Goal: Task Accomplishment & Management: Manage account settings

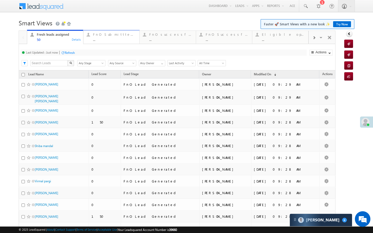
click at [119, 41] on div "..." at bounding box center [114, 40] width 43 height 4
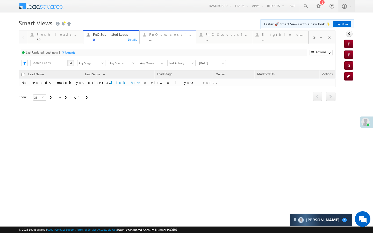
click at [180, 31] on link "FnO successful today Leads ... Details" at bounding box center [167, 37] width 56 height 14
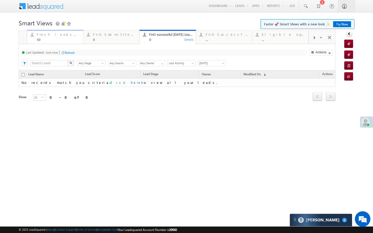
drag, startPoint x: 58, startPoint y: 31, endPoint x: 58, endPoint y: 58, distance: 26.9
click at [58, 31] on link "Fresh leads assigned 50 Details" at bounding box center [55, 37] width 56 height 14
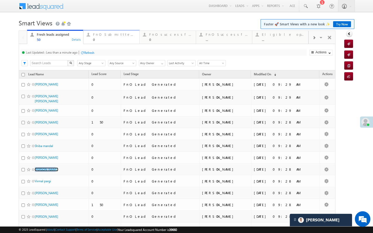
click at [102, 40] on div "0" at bounding box center [114, 40] width 43 height 4
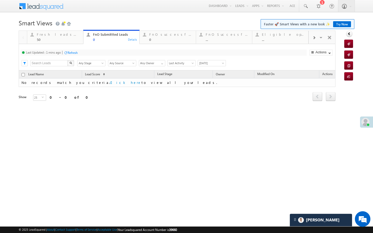
click at [68, 56] on div "Last Updated : 1 mins ago Refresh Refreshing..." at bounding box center [164, 52] width 286 height 6
click at [71, 54] on div "Refresh" at bounding box center [73, 53] width 10 height 4
click at [45, 29] on div at bounding box center [187, 28] width 336 height 3
click at [46, 35] on div "Fresh leads assigned" at bounding box center [58, 34] width 43 height 4
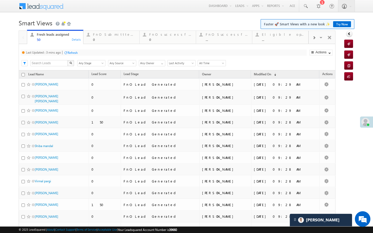
click at [71, 52] on div "Refresh" at bounding box center [73, 53] width 10 height 4
drag, startPoint x: 109, startPoint y: 36, endPoint x: 82, endPoint y: 49, distance: 29.2
click at [109, 36] on div "FnO Submittted Leads" at bounding box center [114, 34] width 43 height 4
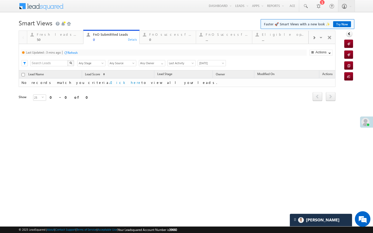
click at [75, 52] on div "Refresh" at bounding box center [73, 53] width 10 height 4
drag, startPoint x: 72, startPoint y: 40, endPoint x: 76, endPoint y: 53, distance: 13.9
click at [72, 40] on div "50" at bounding box center [58, 40] width 43 height 4
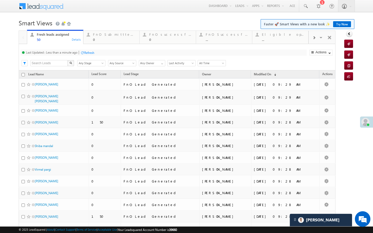
click at [87, 53] on div "Refresh" at bounding box center [89, 53] width 10 height 4
click at [102, 46] on div "Last Updated : Less than a minute ago Refresh Refreshing... Search X Lead Stage…" at bounding box center [177, 57] width 317 height 26
click at [102, 45] on div "Last Updated : Less than a minute ago Refresh Refreshing... Search X Lead Stage…" at bounding box center [177, 57] width 317 height 26
click at [102, 40] on div "0" at bounding box center [114, 40] width 43 height 4
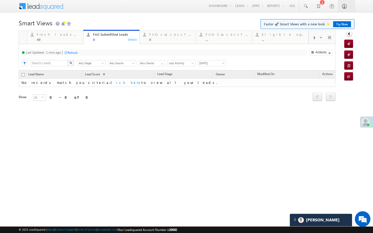
click at [75, 51] on div "Refresh" at bounding box center [73, 53] width 10 height 4
click at [71, 39] on div "49" at bounding box center [58, 40] width 43 height 4
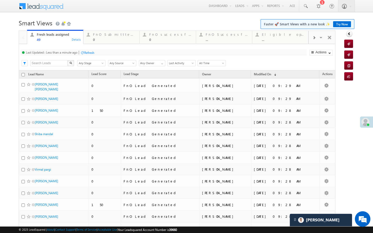
click at [83, 51] on div at bounding box center [82, 53] width 4 height 4
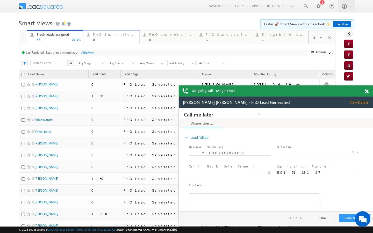
drag, startPoint x: 95, startPoint y: 41, endPoint x: 73, endPoint y: 55, distance: 26.3
click at [95, 41] on div "0" at bounding box center [114, 40] width 43 height 4
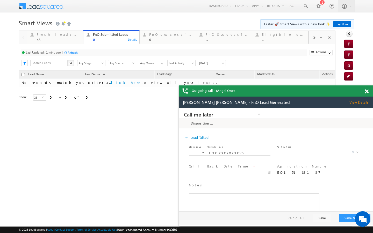
click at [76, 53] on div "Refresh" at bounding box center [73, 53] width 10 height 4
click at [313, 38] on span at bounding box center [313, 38] width 3 height 4
click at [314, 41] on div at bounding box center [314, 38] width 10 height 12
click at [267, 42] on link "Rejected after assignment ... Details" at bounding box center [280, 37] width 56 height 14
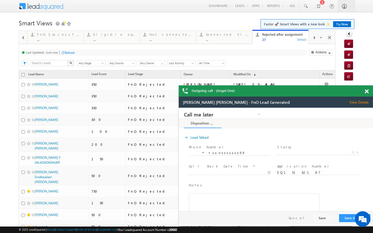
click at [366, 91] on span at bounding box center [367, 91] width 4 height 4
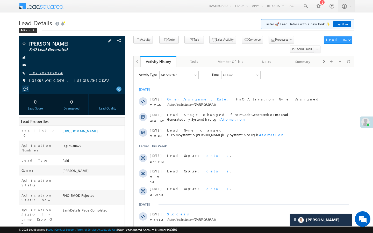
click at [48, 73] on link "+xx-xxxxxxxx43" at bounding box center [46, 72] width 34 height 4
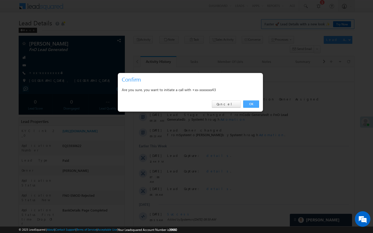
click at [250, 104] on link "OK" at bounding box center [251, 103] width 16 height 7
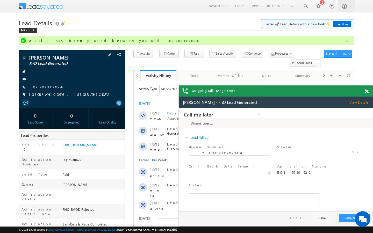
click at [48, 89] on span "+xx-xxxxxxxx43" at bounding box center [46, 86] width 34 height 5
click at [49, 88] on link "+xx-xxxxxxxx43" at bounding box center [46, 86] width 34 height 4
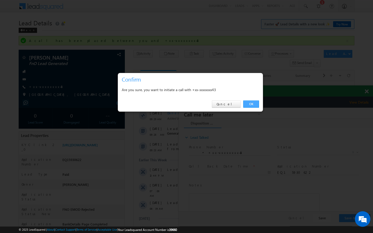
click at [257, 105] on link "OK" at bounding box center [251, 103] width 16 height 7
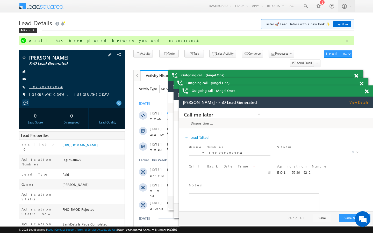
click at [42, 87] on link "+xx-xxxxxxxx43" at bounding box center [46, 86] width 34 height 4
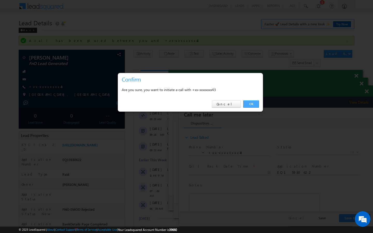
click at [256, 105] on link "OK" at bounding box center [251, 103] width 16 height 7
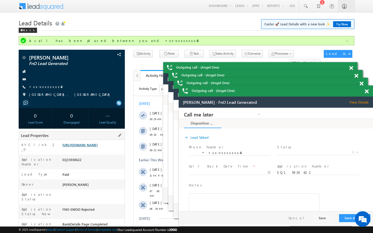
click at [91, 147] on link "https://angelbroking1-pk3em7sa.customui-test.leadsquared.com?leadId=709f725b-43…" at bounding box center [79, 145] width 35 height 4
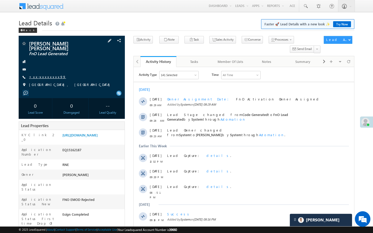
click at [43, 75] on link "+xx-xxxxxxxx99" at bounding box center [47, 77] width 37 height 4
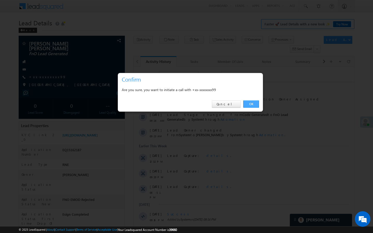
click at [249, 106] on link "OK" at bounding box center [251, 103] width 16 height 7
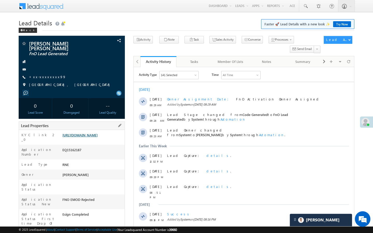
click at [97, 133] on link "https://angelbroking1-pk3em7sa.customui-test.leadsquared.com?leadId=2dc3cd35-cc…" at bounding box center [79, 135] width 35 height 4
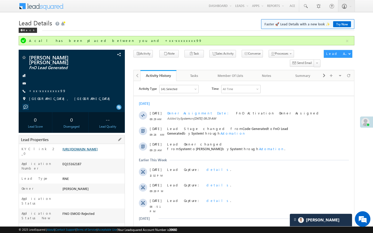
click at [98, 147] on link "https://angelbroking1-pk3em7sa.customui-test.leadsquared.com?leadId=2dc3cd35-cc…" at bounding box center [79, 149] width 35 height 4
click at [43, 89] on link "+xx-xxxxxxxx99" at bounding box center [47, 91] width 37 height 4
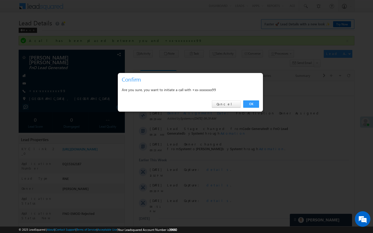
click at [251, 108] on div "OK Cancel" at bounding box center [190, 104] width 145 height 15
click at [253, 103] on link "OK" at bounding box center [251, 103] width 16 height 7
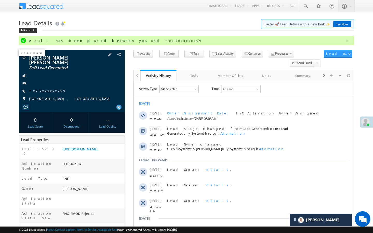
click at [25, 59] on span at bounding box center [23, 57] width 5 height 5
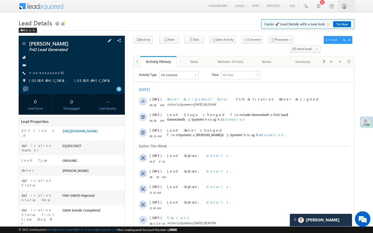
click at [35, 76] on div "[PERSON_NAME] FnO Lead Generated +xx-xxxxxxxx31" at bounding box center [71, 63] width 101 height 45
click at [38, 71] on link "+xx-xxxxxxxx31" at bounding box center [49, 72] width 41 height 4
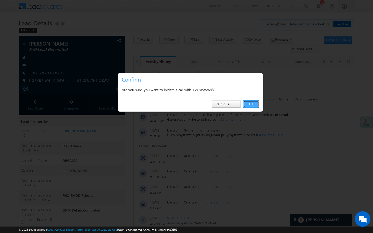
click at [250, 103] on link "OK" at bounding box center [251, 103] width 16 height 7
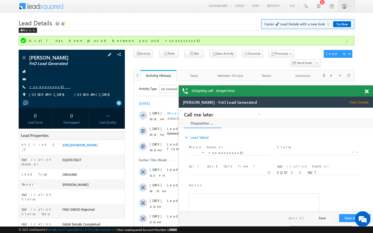
click at [47, 86] on link "+xx-xxxxxxxx31" at bounding box center [49, 86] width 41 height 4
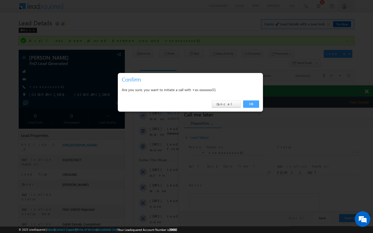
drag, startPoint x: 256, startPoint y: 105, endPoint x: 77, endPoint y: 8, distance: 203.5
click at [256, 105] on link "OK" at bounding box center [251, 103] width 16 height 7
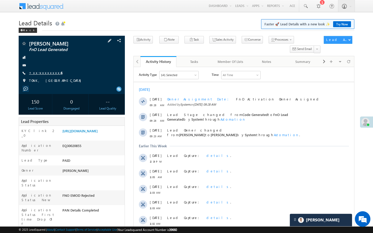
click at [41, 74] on link "+xx-xxxxxxxx46" at bounding box center [45, 72] width 33 height 4
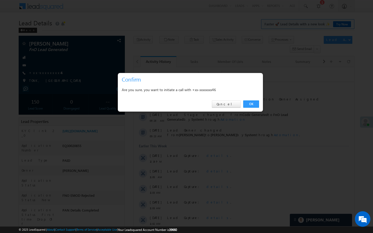
drag, startPoint x: 253, startPoint y: 102, endPoint x: 21, endPoint y: 67, distance: 233.6
click at [253, 102] on link "OK" at bounding box center [251, 103] width 16 height 7
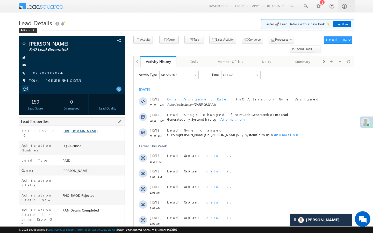
click at [87, 133] on link "https://angelbroking1-pk3em7sa.customui-test.leadsquared.com?leadId=cdf62066-95…" at bounding box center [79, 131] width 35 height 4
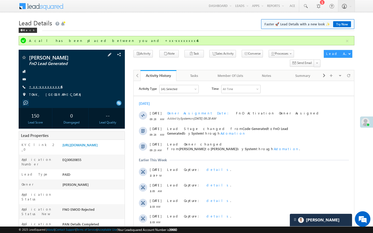
click at [44, 88] on link "+xx-xxxxxxxx46" at bounding box center [45, 86] width 33 height 4
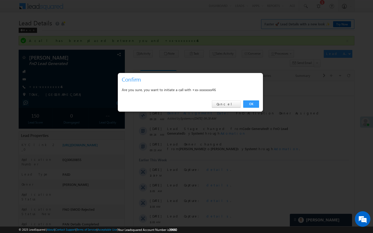
click at [249, 104] on link "OK" at bounding box center [251, 103] width 16 height 7
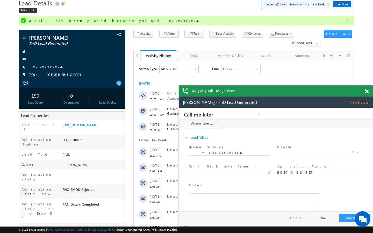
scroll to position [21, 0]
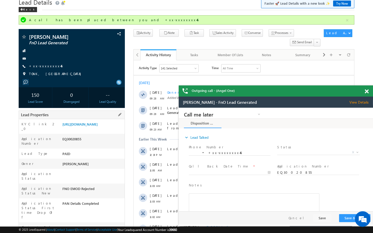
drag, startPoint x: 63, startPoint y: 209, endPoint x: 95, endPoint y: 210, distance: 31.9
click at [95, 225] on div "AAAW523239" at bounding box center [92, 228] width 63 height 7
click at [71, 225] on div "AAAW523239" at bounding box center [92, 228] width 63 height 7
drag, startPoint x: 62, startPoint y: 208, endPoint x: 89, endPoint y: 208, distance: 26.7
click at [89, 225] on div "AAAW523239" at bounding box center [92, 228] width 63 height 7
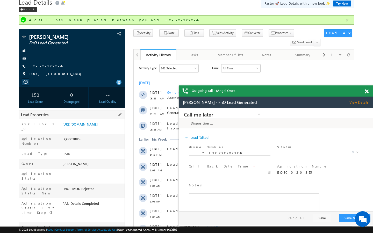
copy div "AAAW523239"
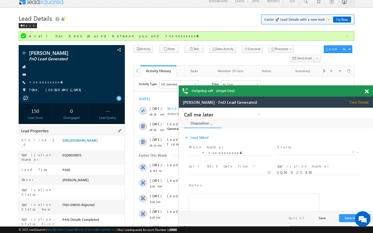
scroll to position [0, 0]
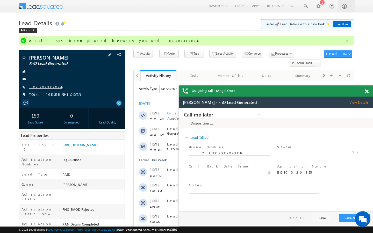
click at [46, 85] on link "+xx-xxxxxxxx46" at bounding box center [45, 86] width 33 height 4
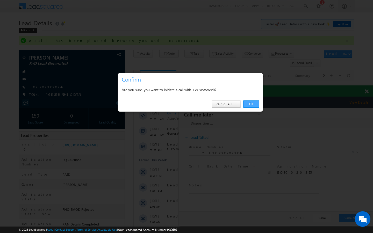
drag, startPoint x: 247, startPoint y: 102, endPoint x: 67, endPoint y: 7, distance: 203.0
click at [247, 102] on link "OK" at bounding box center [251, 103] width 16 height 7
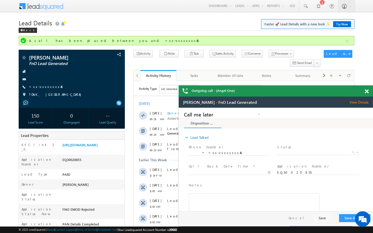
click at [31, 57] on div at bounding box center [32, 56] width 3 height 1
click at [25, 57] on span at bounding box center [23, 57] width 5 height 5
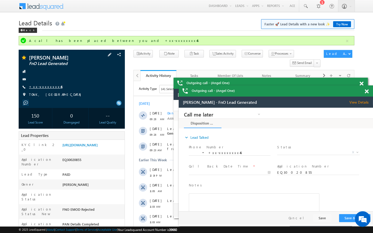
click at [48, 85] on link "+xx-xxxxxxxx46" at bounding box center [45, 86] width 33 height 4
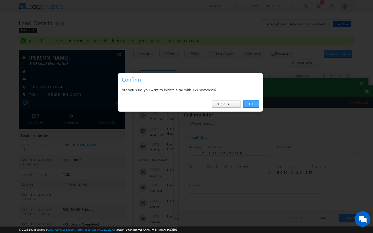
click at [249, 105] on link "OK" at bounding box center [251, 103] width 16 height 7
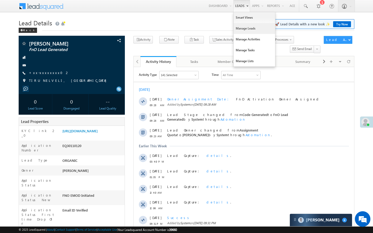
click at [237, 30] on link "Manage Leads" at bounding box center [254, 28] width 41 height 11
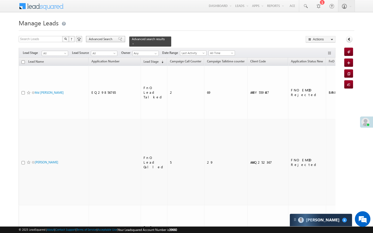
click at [105, 38] on span "Advanced Search" at bounding box center [101, 39] width 25 height 5
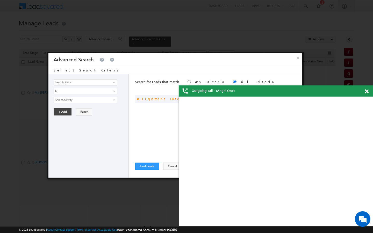
click at [364, 91] on div "Outgoing call - (Angel One)" at bounding box center [276, 90] width 194 height 11
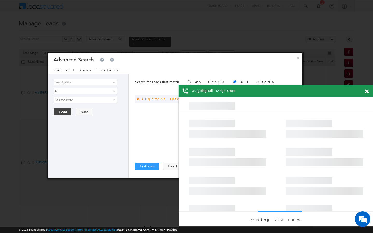
click at [365, 91] on span at bounding box center [367, 91] width 4 height 4
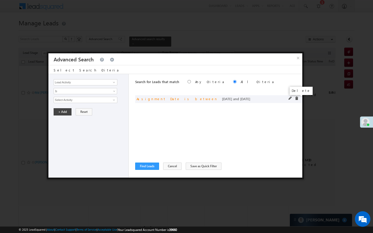
click at [296, 98] on span at bounding box center [297, 99] width 4 height 4
click at [73, 84] on input "Lead Activity" at bounding box center [86, 82] width 64 height 6
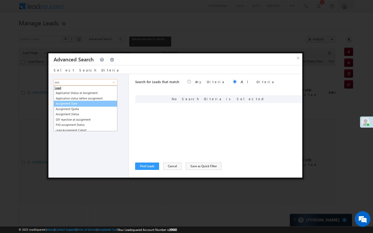
click at [66, 105] on link "Assignment Date" at bounding box center [86, 104] width 64 height 6
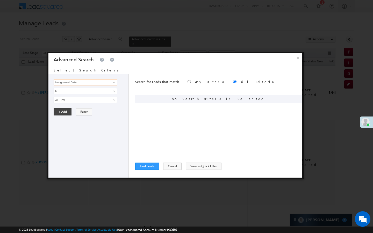
type input "Assignment Date"
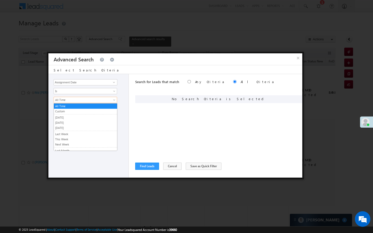
click at [71, 99] on span "All Time" at bounding box center [82, 100] width 56 height 5
click at [66, 111] on link "Custom" at bounding box center [85, 111] width 63 height 5
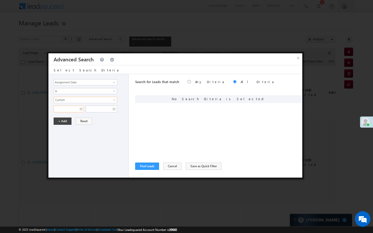
click at [66, 111] on input "text" at bounding box center [69, 109] width 30 height 7
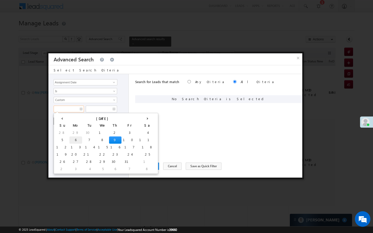
click at [69, 141] on td "6" at bounding box center [75, 139] width 13 height 7
type input "10/06/25"
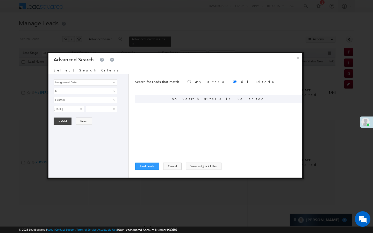
click at [106, 111] on input "text" at bounding box center [101, 109] width 31 height 7
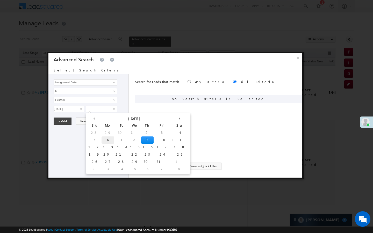
click at [102, 139] on td "6" at bounding box center [108, 139] width 13 height 7
type input "10/06/25"
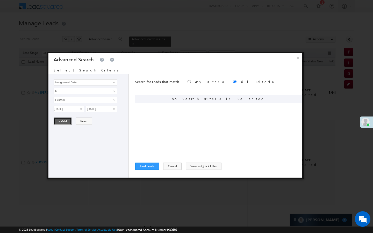
click at [66, 122] on button "+ Add" at bounding box center [63, 121] width 18 height 7
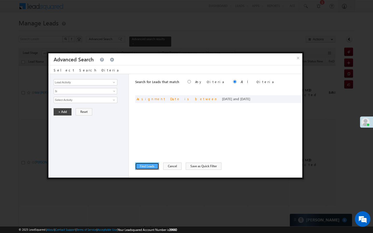
click at [147, 168] on button "Find Leads" at bounding box center [147, 166] width 24 height 7
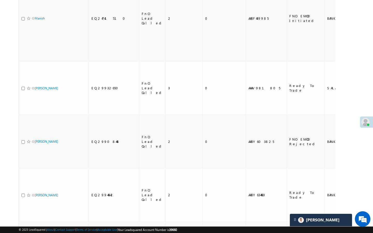
scroll to position [1387, 0]
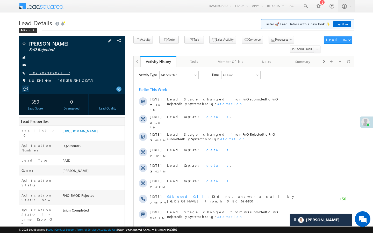
click at [48, 73] on link "+xx-xxxxxxxx15" at bounding box center [49, 72] width 41 height 4
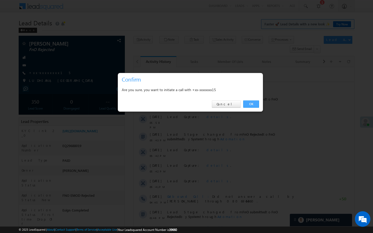
click at [251, 101] on link "OK" at bounding box center [251, 103] width 16 height 7
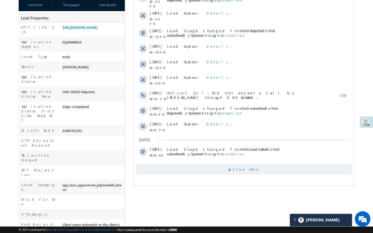
click at [240, 168] on span "Show More" at bounding box center [246, 169] width 27 height 10
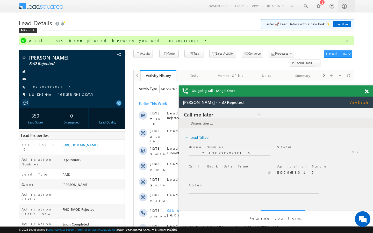
click at [366, 92] on span at bounding box center [367, 91] width 4 height 4
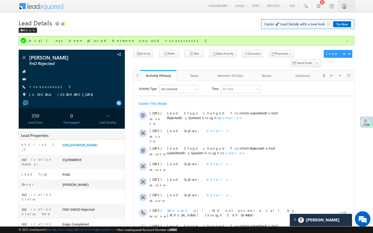
click at [368, 77] on body "Menu Tanya Sharma Tanya .shar ma@an gelbr oking .com" at bounding box center [186, 231] width 373 height 462
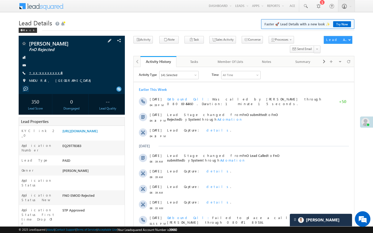
click at [52, 74] on link "+xx-xxxxxxxx43" at bounding box center [46, 72] width 34 height 4
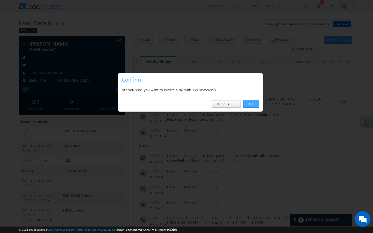
drag, startPoint x: 253, startPoint y: 104, endPoint x: 111, endPoint y: 19, distance: 164.7
click at [253, 104] on link "OK" at bounding box center [251, 103] width 16 height 7
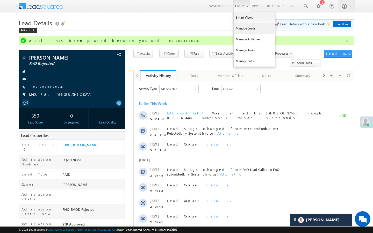
click at [238, 30] on link "Manage Leads" at bounding box center [254, 28] width 41 height 11
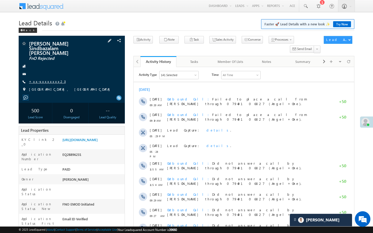
click at [39, 79] on link "+xx-xxxxxxxx23" at bounding box center [47, 81] width 37 height 4
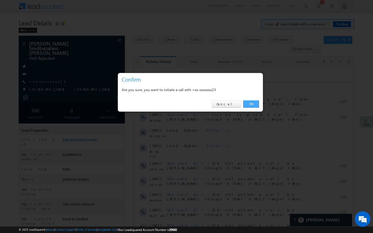
click at [252, 107] on link "OK" at bounding box center [251, 103] width 16 height 7
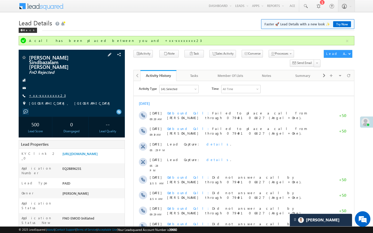
click at [40, 93] on link "+xx-xxxxxxxx23" at bounding box center [47, 95] width 37 height 4
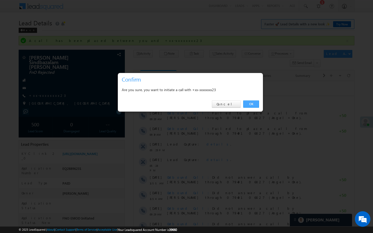
drag, startPoint x: 250, startPoint y: 106, endPoint x: 117, endPoint y: 13, distance: 162.9
click at [250, 106] on link "OK" at bounding box center [251, 103] width 16 height 7
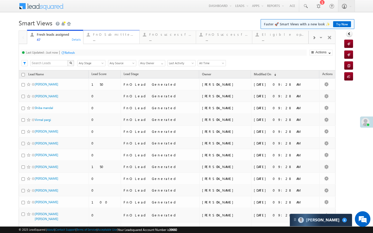
click at [118, 42] on link "FnO Submittted Leads ... Details" at bounding box center [111, 37] width 56 height 14
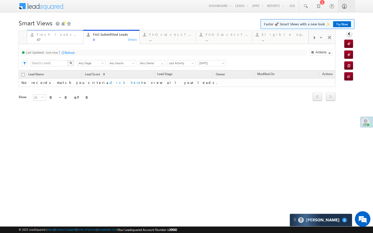
click at [79, 39] on div "47" at bounding box center [58, 40] width 43 height 4
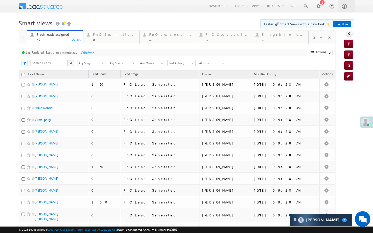
click at [89, 54] on div "Refresh" at bounding box center [89, 53] width 10 height 4
click at [107, 45] on div "Last Updated : Just now Refresh Refreshing... Search X Lead Stage Any Stage Any…" at bounding box center [177, 57] width 317 height 26
drag, startPoint x: 109, startPoint y: 42, endPoint x: 100, endPoint y: 45, distance: 9.9
click at [109, 42] on link "FnO Submittted Leads 0 Details" at bounding box center [111, 37] width 56 height 14
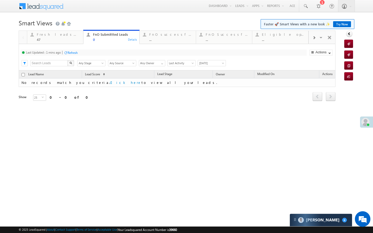
click at [76, 52] on div "Refresh" at bounding box center [73, 53] width 10 height 4
click at [239, 40] on div "..." at bounding box center [227, 40] width 43 height 4
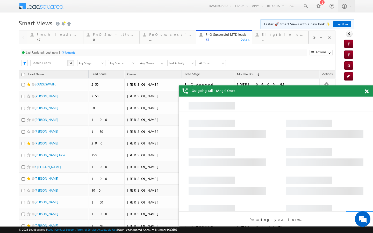
click at [366, 90] on span at bounding box center [367, 91] width 4 height 4
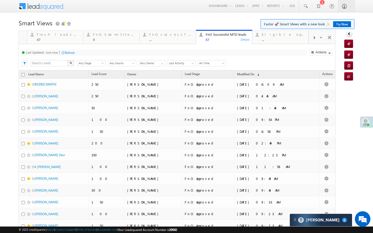
click at [200, 65] on span "All Time" at bounding box center [211, 63] width 26 height 5
click at [202, 79] on link "[DATE]" at bounding box center [211, 80] width 26 height 5
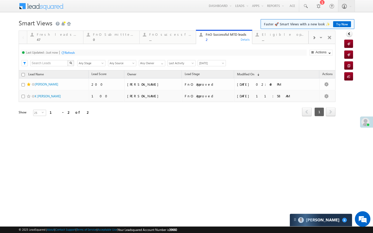
click at [213, 63] on span "[DATE]" at bounding box center [211, 63] width 26 height 5
click at [210, 69] on link "All Time" at bounding box center [211, 69] width 26 height 5
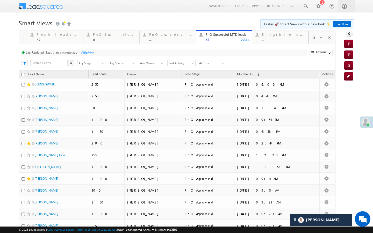
click at [214, 67] on div "Last Updated : Less than a minute ago Refresh Refreshing... Search X Lead Stage…" at bounding box center [177, 57] width 317 height 26
click at [215, 64] on span "All Time" at bounding box center [211, 63] width 26 height 5
click at [207, 78] on li "[DATE]" at bounding box center [211, 80] width 26 height 5
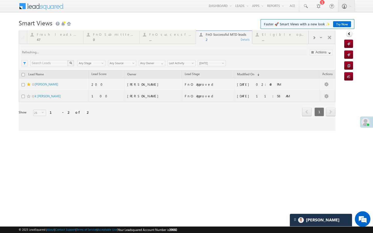
click at [214, 65] on div at bounding box center [177, 81] width 317 height 100
click at [214, 64] on span "[DATE]" at bounding box center [211, 63] width 26 height 5
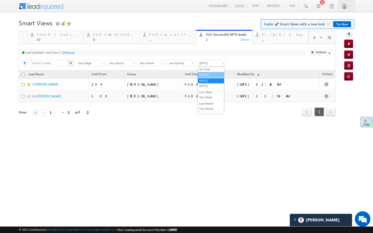
click at [201, 73] on link "Custom" at bounding box center [211, 74] width 26 height 5
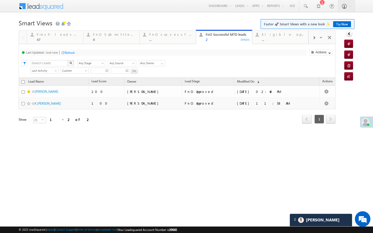
click at [72, 73] on span "Custom" at bounding box center [74, 70] width 26 height 5
click at [75, 82] on link "Custom" at bounding box center [74, 82] width 26 height 5
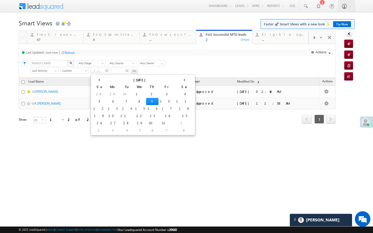
click at [103, 72] on input "__/__/__" at bounding box center [100, 71] width 18 height 6
click at [119, 102] on td "7" at bounding box center [126, 101] width 15 height 7
type input "10/07/25"
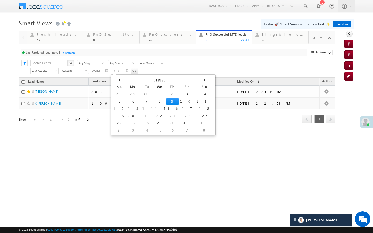
click at [124, 71] on input "__/__/__" at bounding box center [120, 71] width 18 height 6
click at [139, 101] on td "7" at bounding box center [146, 101] width 15 height 7
type input "10/07/25"
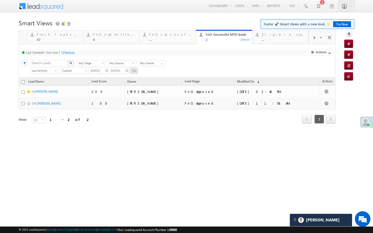
click at [135, 73] on input "Go" at bounding box center [134, 71] width 7 height 6
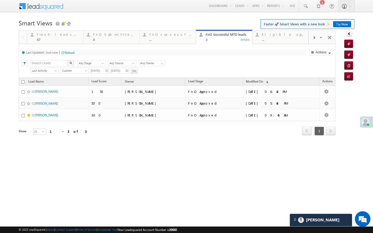
click at [77, 70] on span "Custom" at bounding box center [74, 70] width 26 height 5
click at [68, 77] on link "All Time" at bounding box center [74, 77] width 26 height 5
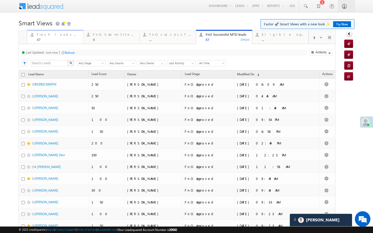
drag, startPoint x: 70, startPoint y: 39, endPoint x: 70, endPoint y: 65, distance: 25.9
click at [70, 39] on div "47" at bounding box center [58, 40] width 43 height 4
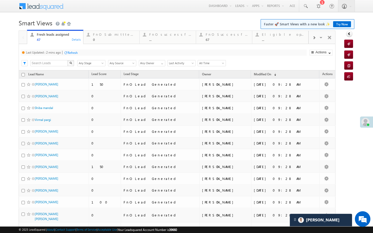
click at [76, 53] on div "Refresh" at bounding box center [73, 53] width 10 height 4
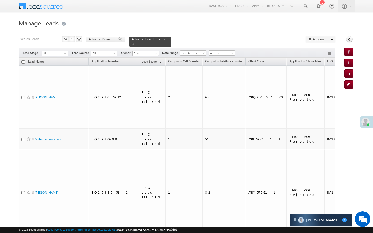
click at [101, 38] on span "Advanced Search" at bounding box center [101, 39] width 25 height 5
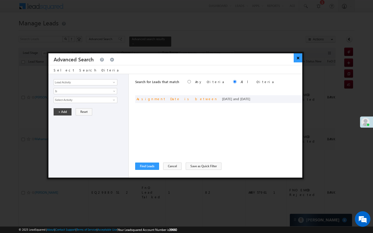
click at [298, 59] on button "×" at bounding box center [298, 57] width 9 height 9
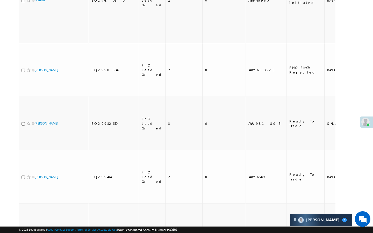
scroll to position [1387, 0]
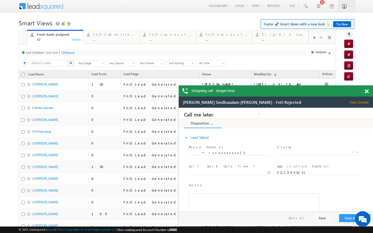
click at [99, 46] on div "Last Updated : Just now Refresh Refreshing... Search X Lead Stage Any Stage Any…" at bounding box center [177, 57] width 317 height 26
click at [106, 40] on div "..." at bounding box center [114, 40] width 43 height 4
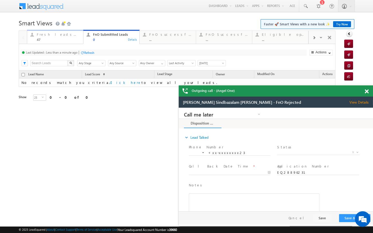
drag, startPoint x: 79, startPoint y: 37, endPoint x: 82, endPoint y: 54, distance: 17.3
click at [79, 37] on div "Fresh leads assigned 47" at bounding box center [58, 36] width 43 height 10
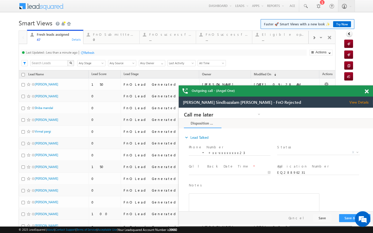
click at [84, 50] on div "Refresh" at bounding box center [87, 52] width 14 height 5
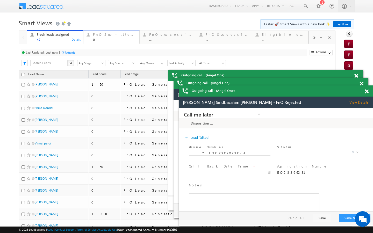
click at [101, 32] on div "FnO Submittted Leads 0" at bounding box center [114, 36] width 43 height 10
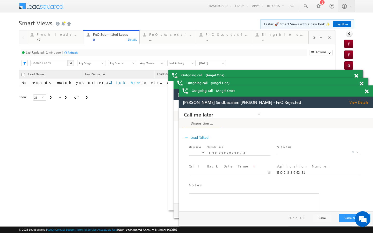
click at [76, 53] on div "Refresh" at bounding box center [73, 53] width 10 height 4
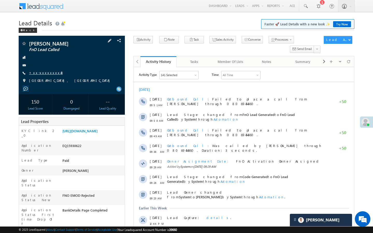
click at [43, 74] on link "+xx-xxxxxxxx43" at bounding box center [46, 72] width 34 height 4
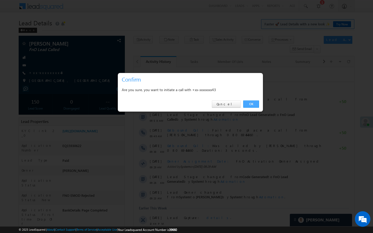
click at [248, 105] on link "OK" at bounding box center [251, 103] width 16 height 7
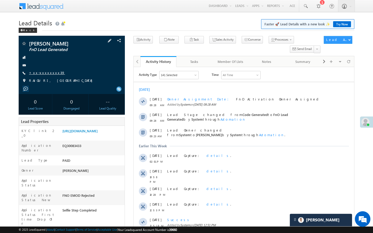
click at [48, 75] on link "+xx-xxxxxxxx39" at bounding box center [47, 72] width 36 height 4
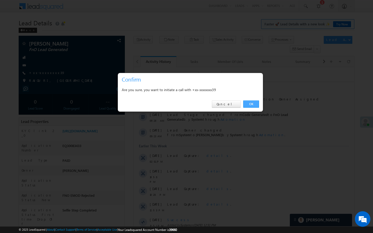
drag, startPoint x: 247, startPoint y: 103, endPoint x: 9, endPoint y: 68, distance: 240.8
click at [247, 103] on link "OK" at bounding box center [251, 103] width 16 height 7
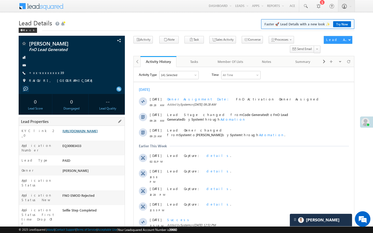
click at [98, 133] on link "https://angelbroking1-pk3em7sa.customui-test.leadsquared.com?leadId=f125dc85-e8…" at bounding box center [79, 131] width 35 height 4
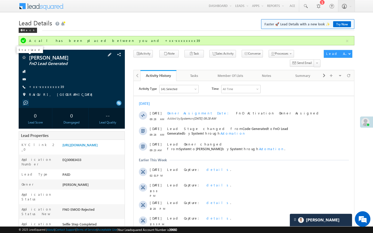
click at [25, 58] on span at bounding box center [23, 57] width 5 height 5
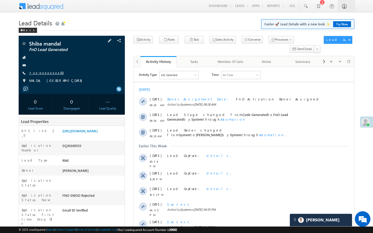
click at [48, 73] on link "+xx-xxxxxxxx63" at bounding box center [46, 72] width 35 height 4
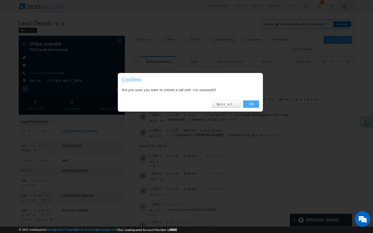
click at [255, 107] on link "OK" at bounding box center [251, 103] width 16 height 7
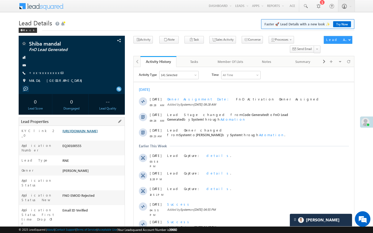
click at [98, 133] on link "[URL][DOMAIN_NAME]" at bounding box center [79, 131] width 35 height 4
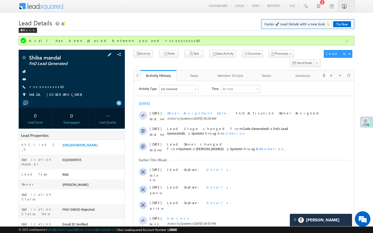
click at [43, 89] on span "+xx-xxxxxxxx63" at bounding box center [46, 86] width 35 height 5
click at [44, 89] on link "+xx-xxxxxxxx63" at bounding box center [46, 86] width 35 height 4
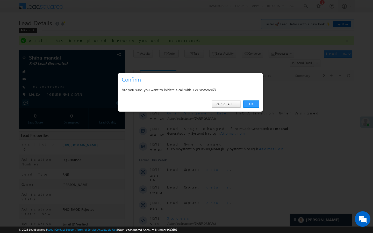
click at [261, 106] on div "OK Cancel" at bounding box center [190, 104] width 145 height 15
click at [254, 106] on link "OK" at bounding box center [251, 103] width 16 height 7
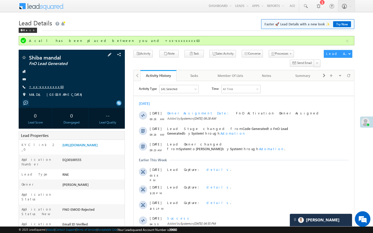
click at [44, 87] on link "+xx-xxxxxxxx63" at bounding box center [46, 86] width 35 height 4
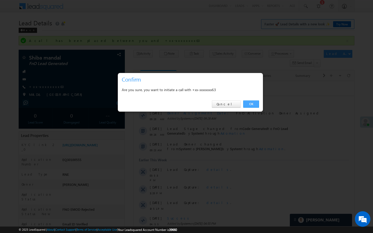
click at [256, 107] on link "OK" at bounding box center [251, 103] width 16 height 7
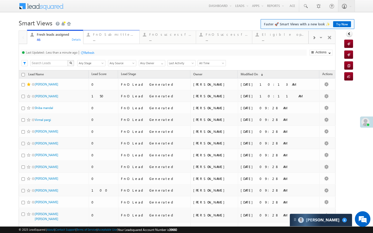
click at [111, 40] on div "..." at bounding box center [114, 40] width 43 height 4
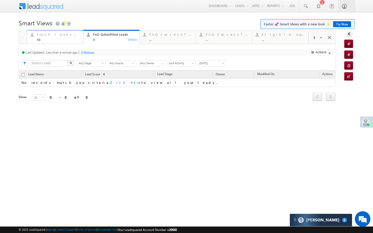
click at [73, 40] on div "46" at bounding box center [58, 40] width 43 height 4
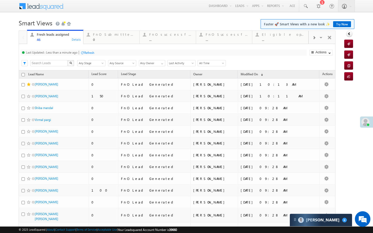
click at [84, 53] on div at bounding box center [82, 53] width 4 height 4
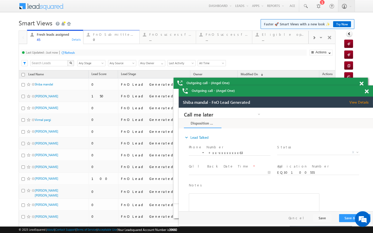
click at [113, 37] on div "FnO Submittted Leads" at bounding box center [114, 34] width 43 height 4
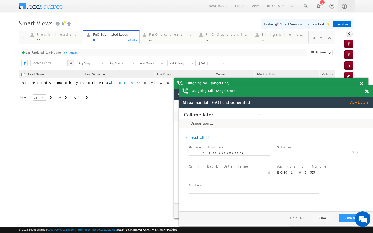
click at [75, 52] on div "Refresh" at bounding box center [73, 53] width 10 height 4
click at [75, 44] on div "Last Updated : Less than a minute ago Refresh Refreshing... Search X Lead Stage…" at bounding box center [177, 57] width 317 height 26
drag, startPoint x: 76, startPoint y: 37, endPoint x: 76, endPoint y: 51, distance: 14.0
click at [76, 37] on div "Fresh leads assigned 45" at bounding box center [58, 36] width 43 height 10
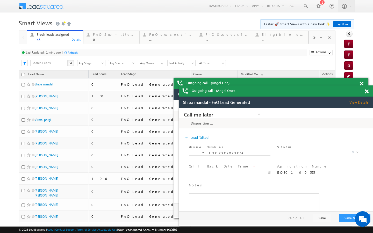
click at [79, 52] on div "Last Updated : 1 mins ago Refresh Refreshing..." at bounding box center [164, 52] width 286 height 6
click at [75, 52] on div "Refresh" at bounding box center [73, 53] width 10 height 4
drag, startPoint x: 102, startPoint y: 38, endPoint x: 93, endPoint y: 43, distance: 9.6
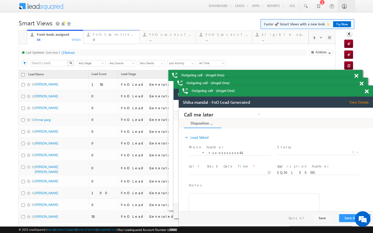
drag, startPoint x: 102, startPoint y: 35, endPoint x: 96, endPoint y: 40, distance: 7.7
click at [102, 35] on div "FnO Submittted Leads" at bounding box center [114, 34] width 43 height 4
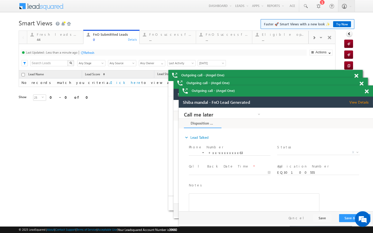
click at [87, 52] on div "Refresh" at bounding box center [89, 53] width 10 height 4
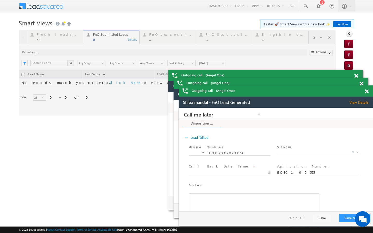
click at [162, 37] on div "FnO successful today Leads ..." at bounding box center [170, 36] width 43 height 10
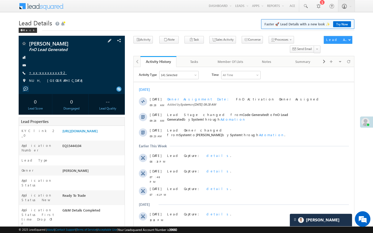
click at [50, 74] on link "+xx-xxxxxxxx92" at bounding box center [48, 72] width 38 height 4
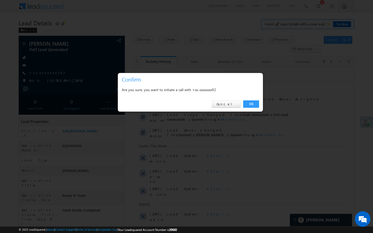
click at [254, 105] on link "OK" at bounding box center [251, 103] width 16 height 7
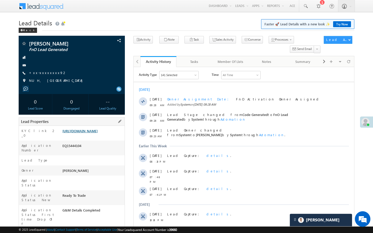
click at [96, 133] on link "https://angelbroking1-pk3em7sa.customui-test.leadsquared.com?leadId=503d57ae-5f…" at bounding box center [79, 131] width 35 height 4
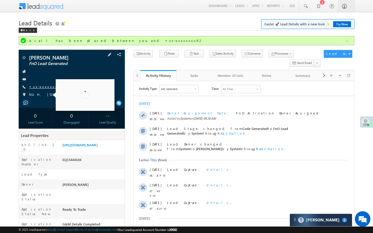
click at [41, 87] on link "+xx-xxxxxxxx92" at bounding box center [48, 86] width 38 height 4
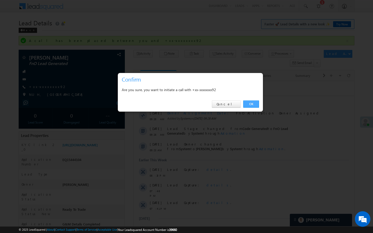
click at [250, 103] on link "OK" at bounding box center [251, 103] width 16 height 7
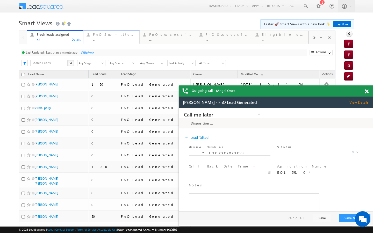
click at [115, 35] on div "FnO Submittted Leads" at bounding box center [114, 34] width 43 height 4
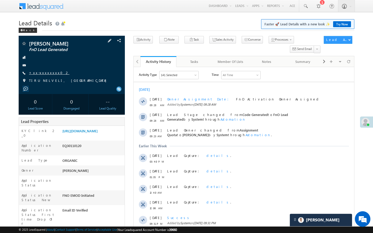
click at [45, 71] on link "+xx-xxxxxxxx02" at bounding box center [49, 72] width 40 height 4
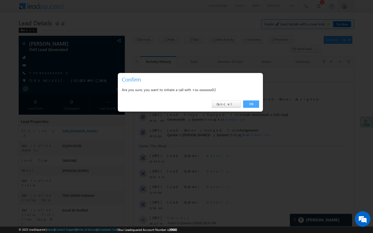
drag, startPoint x: 82, startPoint y: 49, endPoint x: 253, endPoint y: 103, distance: 179.1
click at [253, 103] on link "OK" at bounding box center [251, 103] width 16 height 7
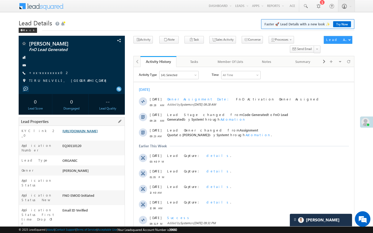
click at [95, 133] on link "https://angelbroking1-pk3em7sa.customui-test.leadsquared.com?leadId=d0121dad-ae…" at bounding box center [79, 131] width 35 height 4
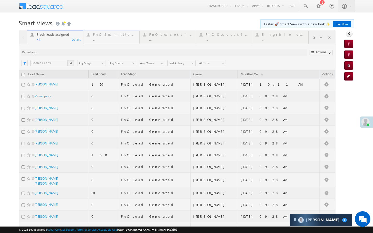
click at [110, 41] on div "..." at bounding box center [114, 40] width 43 height 4
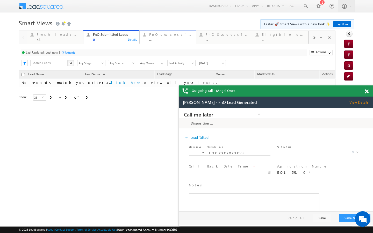
click at [150, 34] on div "FnO successful [DATE] Leads" at bounding box center [170, 34] width 43 height 4
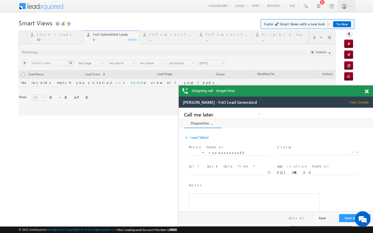
click at [164, 38] on div at bounding box center [177, 73] width 317 height 85
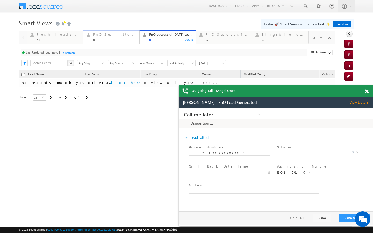
drag, startPoint x: 124, startPoint y: 36, endPoint x: 209, endPoint y: 66, distance: 89.4
click at [124, 36] on div "FnO Submittted Leads" at bounding box center [114, 34] width 43 height 4
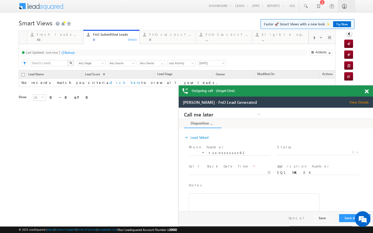
click at [365, 90] on span at bounding box center [367, 91] width 4 height 4
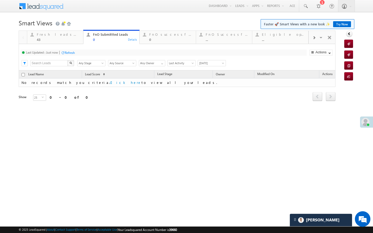
click at [218, 63] on span "[DATE]" at bounding box center [211, 63] width 26 height 5
click at [206, 80] on link "[DATE]" at bounding box center [211, 80] width 26 height 5
click at [212, 65] on span "[DATE]" at bounding box center [211, 63] width 26 height 5
click at [203, 87] on link "[DATE]" at bounding box center [211, 86] width 26 height 5
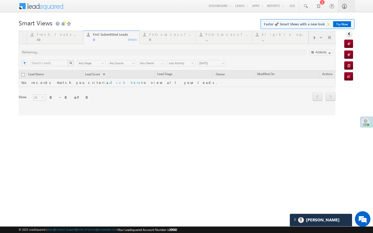
click at [80, 38] on div at bounding box center [177, 73] width 317 height 85
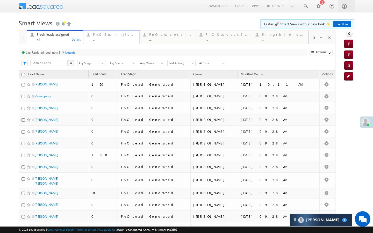
click at [94, 43] on link "FnO Submittted Leads ... Details" at bounding box center [111, 37] width 56 height 14
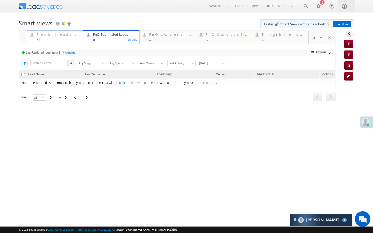
drag, startPoint x: 79, startPoint y: 41, endPoint x: 79, endPoint y: 45, distance: 4.4
click at [79, 41] on div "43" at bounding box center [58, 40] width 43 height 4
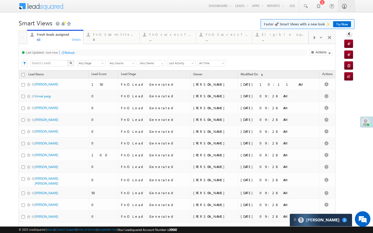
click at [74, 54] on div "Refresh" at bounding box center [70, 53] width 10 height 4
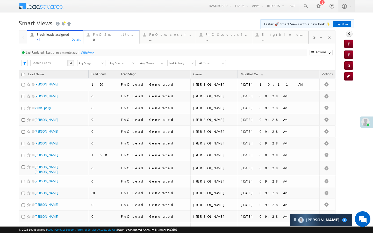
click at [96, 36] on div "FnO Submittted Leads" at bounding box center [114, 34] width 43 height 4
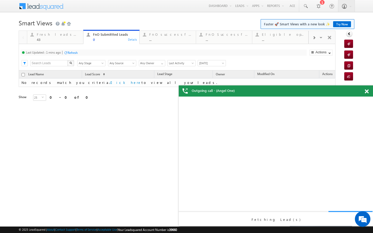
click at [71, 56] on div "Last Updated : 1 mins ago Refresh Refreshing... Search X Lead Stage Any Stage A…" at bounding box center [177, 57] width 317 height 26
click at [72, 54] on div "Refresh" at bounding box center [73, 53] width 10 height 4
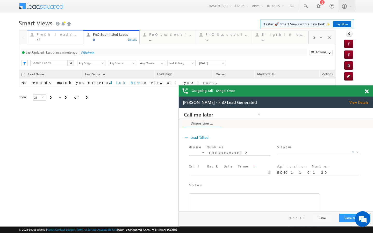
click at [79, 37] on div "Fresh leads assigned 43" at bounding box center [58, 36] width 43 height 10
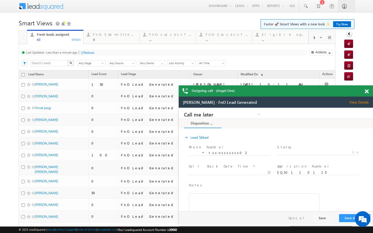
click at [86, 52] on div "Refresh" at bounding box center [89, 53] width 10 height 4
drag, startPoint x: 91, startPoint y: 43, endPoint x: 87, endPoint y: 49, distance: 6.9
click at [91, 43] on link "FnO Submittted Leads 0 Details" at bounding box center [111, 37] width 56 height 14
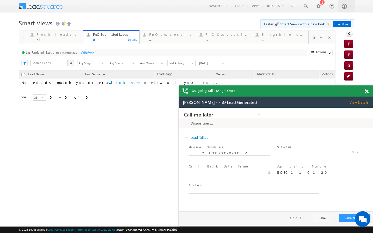
click at [84, 52] on div at bounding box center [82, 53] width 4 height 4
click at [66, 42] on link "Fresh leads assigned 43 Details" at bounding box center [55, 37] width 56 height 14
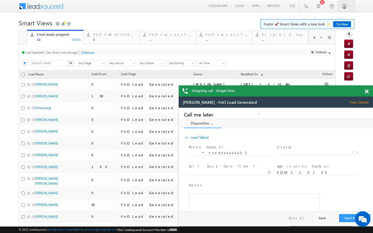
click at [85, 53] on div "Refresh" at bounding box center [89, 53] width 10 height 4
click at [105, 43] on link "FnO Submittted Leads 0 Details" at bounding box center [111, 37] width 56 height 14
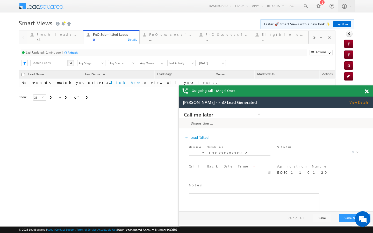
click at [72, 52] on div "Refresh" at bounding box center [73, 53] width 10 height 4
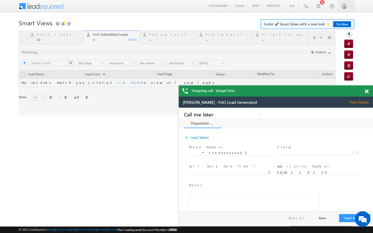
click at [69, 43] on div at bounding box center [177, 73] width 317 height 85
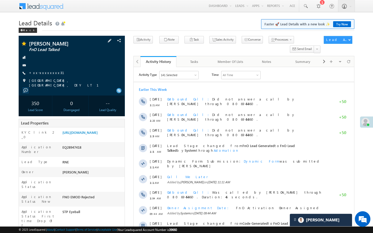
click at [45, 75] on span "+xx-xxxxxxxx31" at bounding box center [49, 72] width 41 height 5
click at [43, 71] on link "+xx-xxxxxxxx31" at bounding box center [49, 72] width 41 height 4
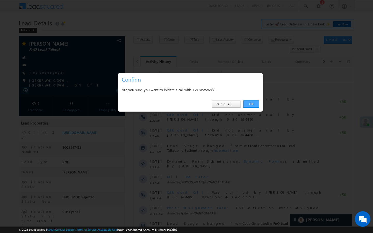
click at [251, 104] on link "OK" at bounding box center [251, 103] width 16 height 7
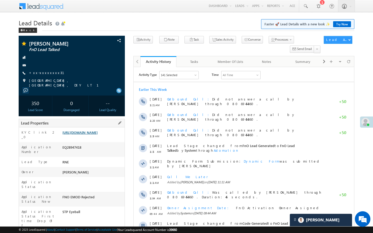
click at [98, 135] on link "https://angelbroking1-pk3em7sa.customui-test.leadsquared.com?leadId=4dc3cc8a-ea…" at bounding box center [79, 132] width 35 height 4
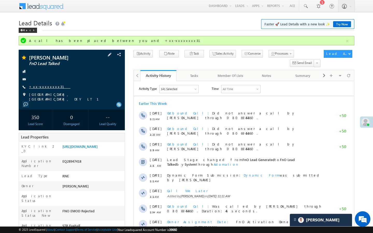
click at [48, 89] on link "+xx-xxxxxxxx31" at bounding box center [49, 86] width 41 height 4
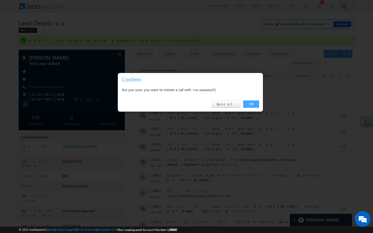
click at [253, 107] on link "OK" at bounding box center [251, 103] width 16 height 7
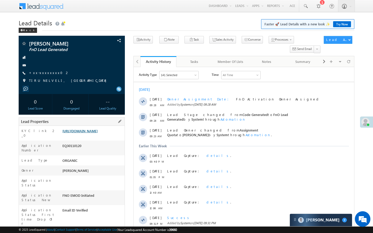
click at [98, 133] on link "[URL][DOMAIN_NAME]" at bounding box center [79, 131] width 35 height 4
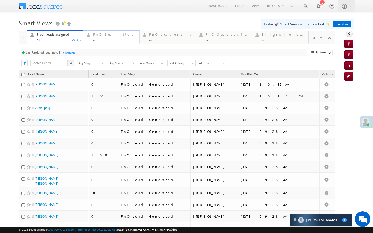
click at [104, 33] on div "FnO Submittted Leads" at bounding box center [114, 34] width 43 height 4
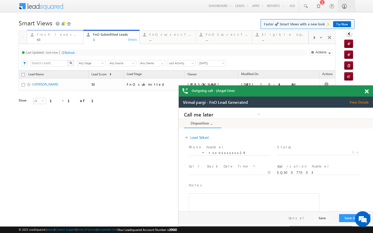
drag, startPoint x: 82, startPoint y: 38, endPoint x: 81, endPoint y: 54, distance: 16.6
click at [82, 38] on div "Fresh leads assigned 43 Details" at bounding box center [55, 36] width 55 height 10
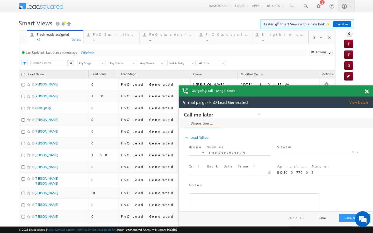
click at [88, 52] on div "Refresh" at bounding box center [89, 53] width 10 height 4
click at [102, 39] on div "1" at bounding box center [114, 40] width 43 height 4
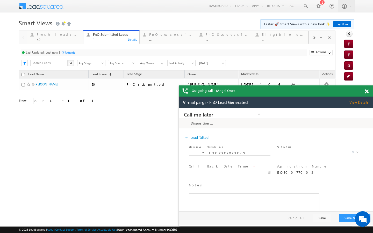
click at [66, 51] on div "Refresh" at bounding box center [70, 53] width 10 height 4
drag, startPoint x: 72, startPoint y: 40, endPoint x: 72, endPoint y: 56, distance: 16.1
click at [72, 40] on div "42" at bounding box center [58, 40] width 43 height 4
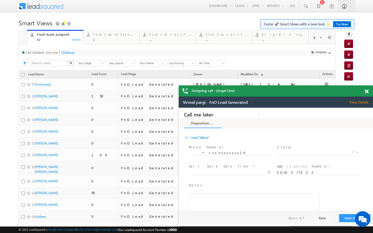
click at [76, 52] on div "Last Updated : Just now Refresh Refreshing..." at bounding box center [164, 52] width 286 height 6
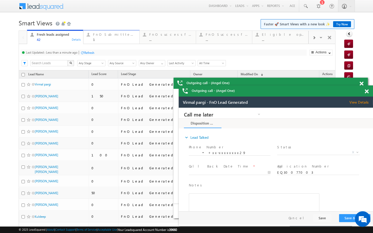
click at [101, 36] on div "FnO Submittted Leads" at bounding box center [114, 34] width 43 height 4
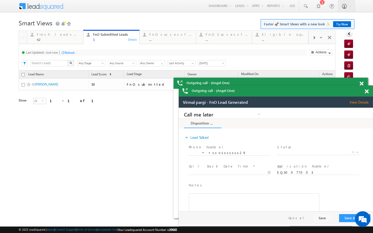
click at [76, 52] on div "Last Updated : Just now Refresh Refreshing..." at bounding box center [164, 52] width 286 height 6
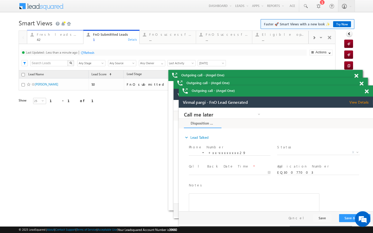
click at [74, 39] on div "42" at bounding box center [58, 40] width 43 height 4
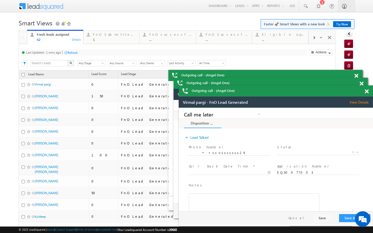
click at [79, 51] on div "Last Updated : 1 mins ago Refresh Refreshing..." at bounding box center [164, 52] width 286 height 6
click at [102, 36] on div "FnO Submittted Leads" at bounding box center [114, 34] width 43 height 4
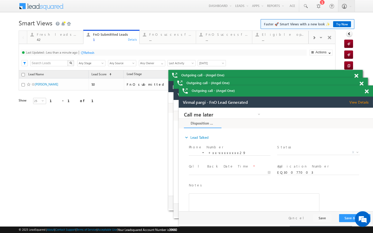
click at [84, 54] on div at bounding box center [82, 53] width 4 height 4
drag, startPoint x: 72, startPoint y: 39, endPoint x: 78, endPoint y: 57, distance: 19.4
click at [72, 39] on div "42" at bounding box center [58, 40] width 43 height 4
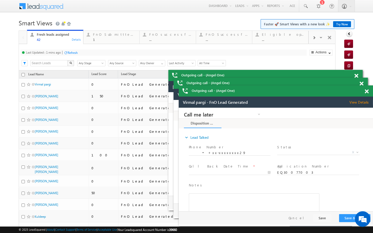
click at [78, 54] on div "Refresh" at bounding box center [73, 53] width 10 height 4
drag, startPoint x: 102, startPoint y: 37, endPoint x: 76, endPoint y: 58, distance: 33.0
click at [102, 37] on div "FnO Submittted Leads 1" at bounding box center [114, 36] width 43 height 10
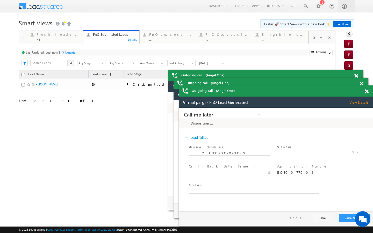
click at [73, 53] on div "Refresh" at bounding box center [70, 53] width 10 height 4
click at [73, 38] on div "41" at bounding box center [58, 40] width 43 height 4
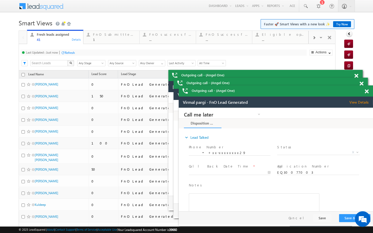
click at [73, 53] on div "Refresh" at bounding box center [70, 53] width 10 height 4
drag, startPoint x: 93, startPoint y: 39, endPoint x: 82, endPoint y: 54, distance: 19.8
click at [93, 39] on div "1" at bounding box center [114, 40] width 43 height 4
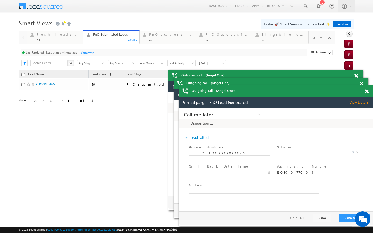
click at [83, 53] on div at bounding box center [82, 53] width 4 height 4
drag, startPoint x: 80, startPoint y: 33, endPoint x: 77, endPoint y: 47, distance: 14.4
click at [80, 33] on div "Fresh leads assigned" at bounding box center [58, 34] width 43 height 4
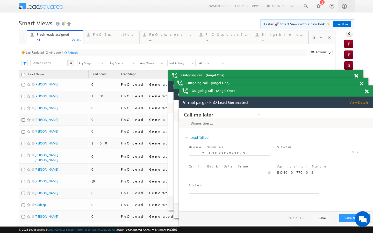
click at [77, 53] on div "Refresh" at bounding box center [73, 53] width 10 height 4
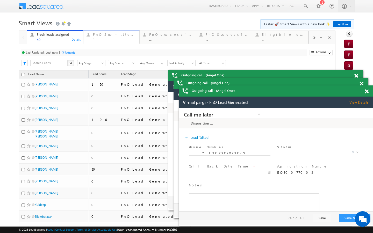
click at [100, 39] on div "1" at bounding box center [114, 40] width 43 height 4
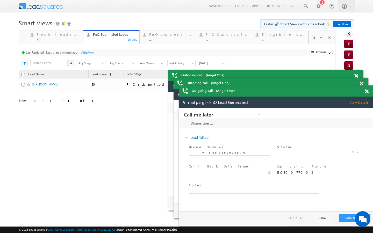
click at [89, 51] on div "Refresh" at bounding box center [89, 53] width 10 height 4
click at [75, 37] on div "Fresh leads assigned 40" at bounding box center [58, 36] width 43 height 10
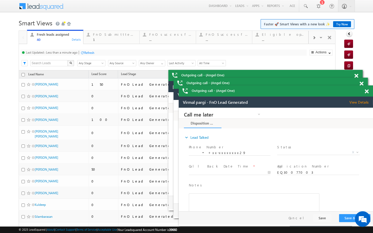
click at [84, 55] on div "Last Updated : Less than a minute ago Refresh Refreshing..." at bounding box center [164, 52] width 286 height 6
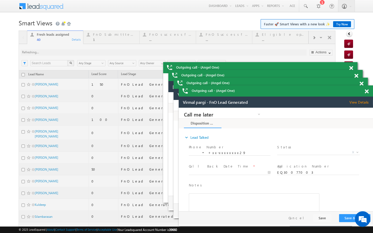
click at [106, 41] on div at bounding box center [177, 218] width 317 height 374
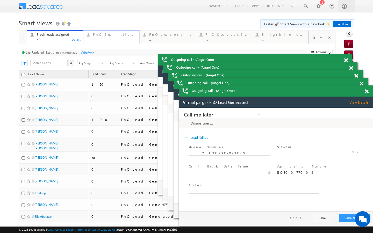
drag, startPoint x: 100, startPoint y: 43, endPoint x: 85, endPoint y: 51, distance: 17.6
click at [100, 43] on link "FnO Submittted Leads 1 Details" at bounding box center [111, 37] width 56 height 14
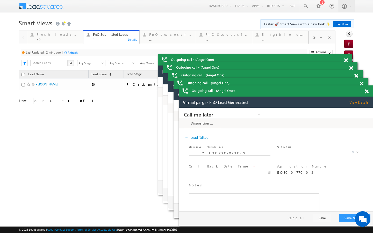
click at [75, 53] on div "Refresh" at bounding box center [73, 53] width 10 height 4
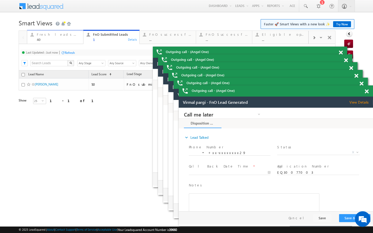
click at [48, 35] on div "Fresh leads assigned" at bounding box center [58, 34] width 43 height 4
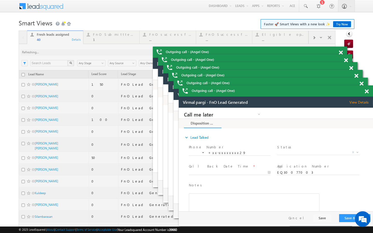
drag, startPoint x: 44, startPoint y: 168, endPoint x: 69, endPoint y: 59, distance: 111.5
click at [85, 39] on div at bounding box center [177, 218] width 317 height 374
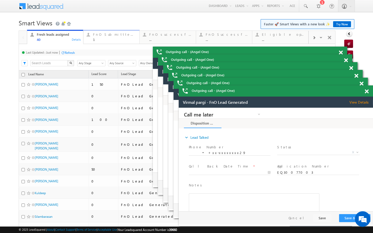
drag, startPoint x: 118, startPoint y: 40, endPoint x: 84, endPoint y: 53, distance: 35.6
click at [118, 40] on div "1" at bounding box center [114, 40] width 43 height 4
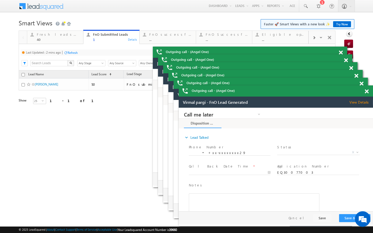
click at [75, 53] on div "Refresh" at bounding box center [73, 53] width 10 height 4
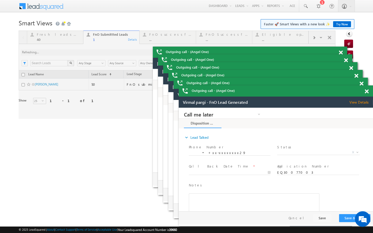
click at [73, 40] on div at bounding box center [177, 75] width 317 height 88
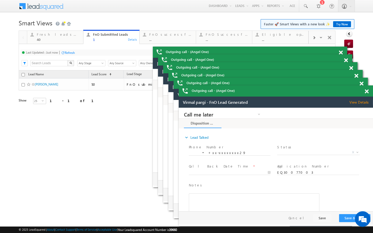
click at [73, 40] on div "40" at bounding box center [58, 40] width 43 height 4
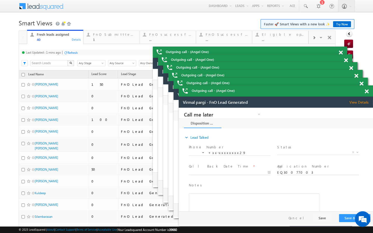
click at [74, 53] on div "Refresh" at bounding box center [73, 53] width 10 height 4
click at [94, 37] on div "FnO Submittted Leads" at bounding box center [114, 34] width 43 height 4
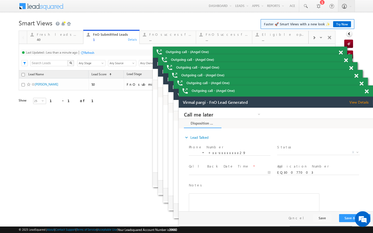
click at [83, 52] on div at bounding box center [82, 53] width 4 height 4
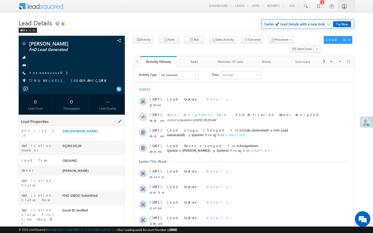
drag, startPoint x: 63, startPoint y: 220, endPoint x: 85, endPoint y: 220, distance: 22.0
click at [85, 232] on div "AABY775333" at bounding box center [92, 235] width 63 height 7
copy div "AABY775333"
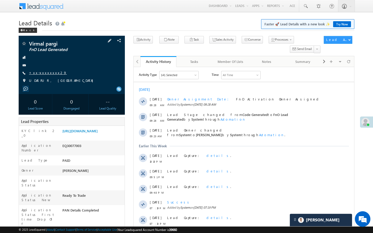
click at [48, 73] on link "+xx-xxxxxxxx29" at bounding box center [48, 72] width 38 height 4
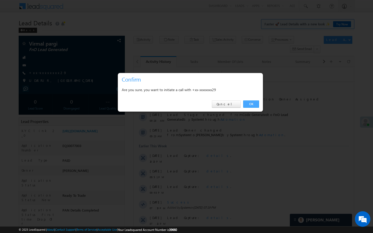
click at [253, 107] on link "OK" at bounding box center [251, 103] width 16 height 7
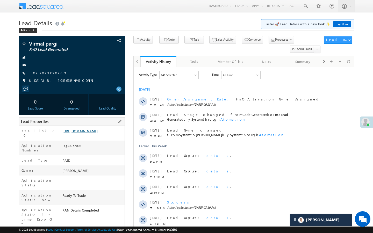
click at [98, 132] on link "https://angelbroking1-pk3em7sa.customui-test.leadsquared.com?leadId=a6024adb-21…" at bounding box center [79, 131] width 35 height 4
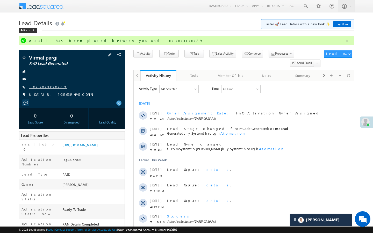
click at [46, 87] on link "+xx-xxxxxxxx29" at bounding box center [48, 86] width 38 height 4
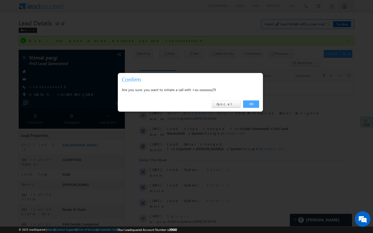
click at [255, 102] on link "OK" at bounding box center [251, 103] width 16 height 7
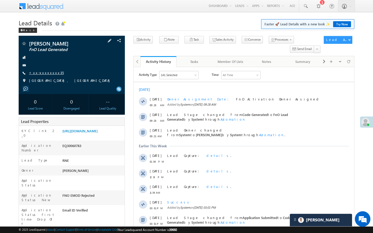
click at [45, 74] on link "+xx-xxxxxxxx35" at bounding box center [46, 72] width 35 height 4
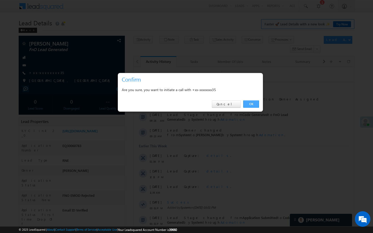
drag, startPoint x: 252, startPoint y: 107, endPoint x: 2, endPoint y: 60, distance: 254.9
click at [252, 107] on link "OK" at bounding box center [251, 103] width 16 height 7
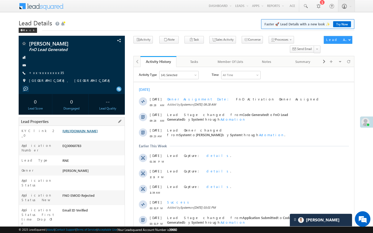
click at [92, 133] on link "[URL][DOMAIN_NAME]" at bounding box center [79, 131] width 35 height 4
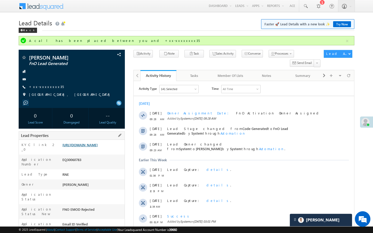
click at [98, 147] on link "[URL][DOMAIN_NAME]" at bounding box center [79, 145] width 35 height 4
click at [46, 86] on link "+xx-xxxxxxxx35" at bounding box center [46, 86] width 35 height 4
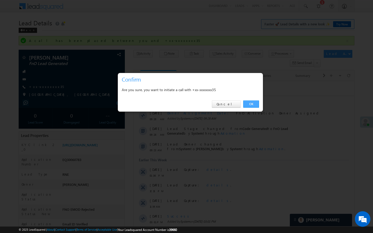
click at [256, 102] on link "OK" at bounding box center [251, 103] width 16 height 7
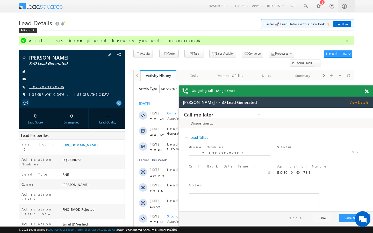
click at [44, 88] on link "+xx-xxxxxxxx35" at bounding box center [46, 86] width 35 height 4
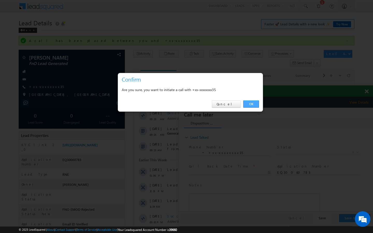
drag, startPoint x: 255, startPoint y: 104, endPoint x: 76, endPoint y: 8, distance: 202.9
click at [255, 104] on link "OK" at bounding box center [251, 103] width 16 height 7
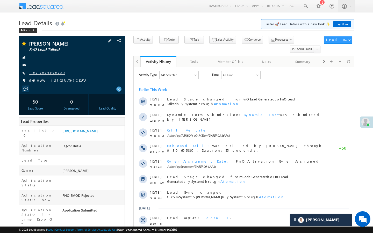
click at [47, 71] on link "+xx-xxxxxxxx83" at bounding box center [47, 72] width 36 height 4
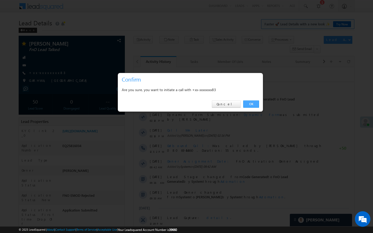
click at [248, 106] on link "OK" at bounding box center [251, 103] width 16 height 7
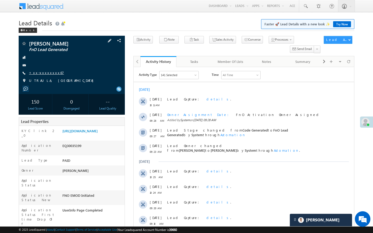
click at [48, 75] on link "+xx-xxxxxxxx67" at bounding box center [46, 72] width 35 height 4
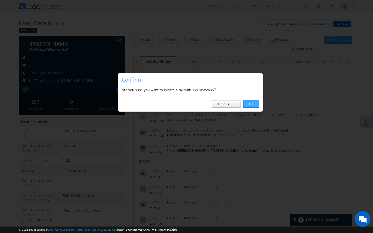
drag, startPoint x: 249, startPoint y: 105, endPoint x: 6, endPoint y: 69, distance: 245.5
click at [249, 105] on link "OK" at bounding box center [251, 103] width 16 height 7
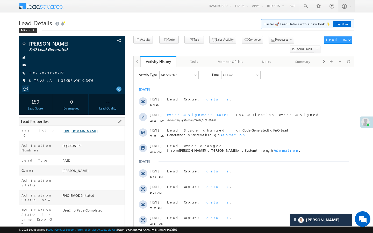
click at [98, 133] on link "https://angelbroking1-pk3em7sa.customui-test.leadsquared.com?leadId=4c1e5d36-b6…" at bounding box center [79, 131] width 35 height 4
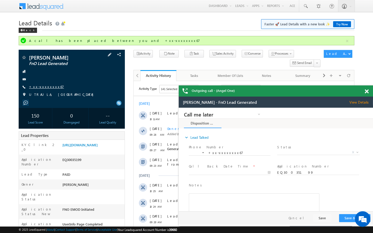
click at [46, 86] on link "+xx-xxxxxxxx67" at bounding box center [46, 86] width 35 height 4
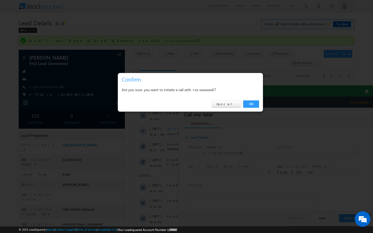
click at [242, 100] on div "OK Cancel" at bounding box center [190, 104] width 145 height 15
click at [246, 103] on link "OK" at bounding box center [251, 103] width 16 height 7
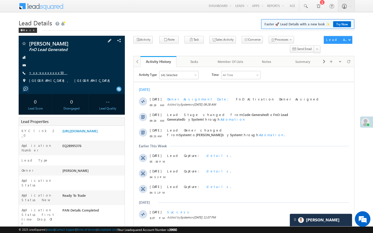
click at [49, 71] on link "+xx-xxxxxxxx50" at bounding box center [48, 72] width 38 height 4
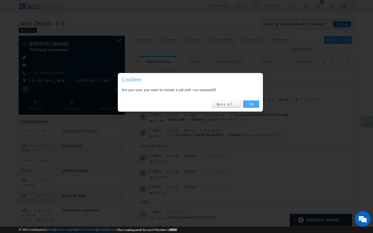
click at [256, 105] on link "OK" at bounding box center [251, 103] width 16 height 7
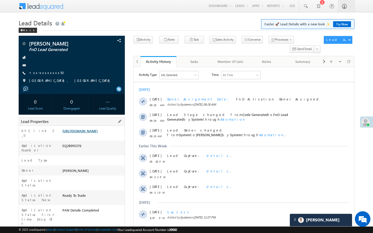
click at [98, 133] on link "https://angelbroking1-pk3em7sa.customui-test.leadsquared.com?leadId=9b2389c1-2c…" at bounding box center [79, 131] width 35 height 4
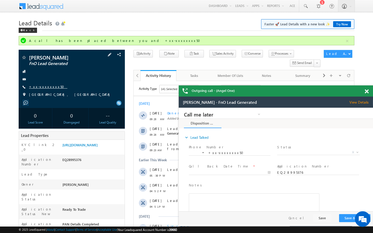
click at [43, 88] on link "+xx-xxxxxxxx50" at bounding box center [48, 86] width 38 height 4
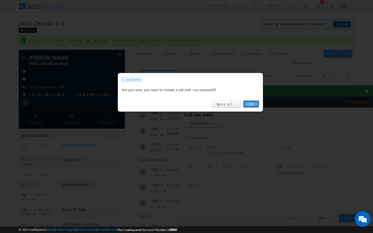
click at [253, 104] on link "OK" at bounding box center [251, 103] width 16 height 7
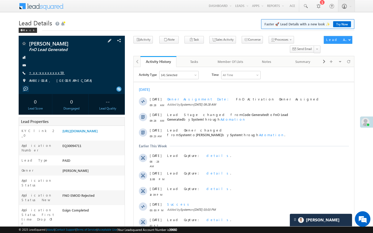
click at [49, 74] on link "+xx-xxxxxxxx59" at bounding box center [47, 72] width 36 height 4
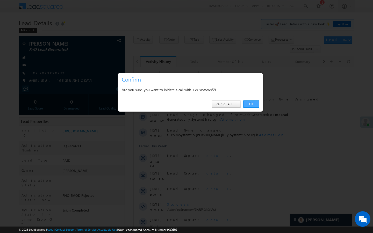
click at [250, 106] on link "OK" at bounding box center [251, 103] width 16 height 7
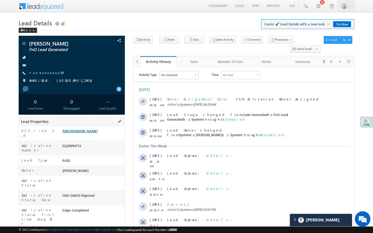
click at [98, 133] on link "https://angelbroking1-pk3em7sa.customui-test.leadsquared.com?leadId=913f3208-16…" at bounding box center [79, 131] width 35 height 4
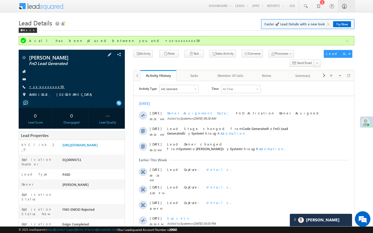
click at [38, 87] on link "+xx-xxxxxxxx59" at bounding box center [47, 86] width 36 height 4
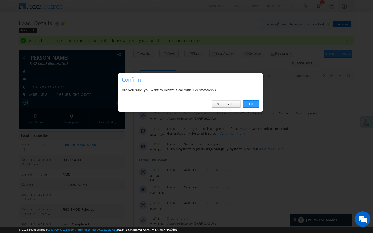
click at [253, 109] on div "OK Cancel" at bounding box center [190, 104] width 145 height 15
click at [255, 99] on div "OK Cancel" at bounding box center [190, 104] width 145 height 15
click at [252, 104] on link "OK" at bounding box center [251, 103] width 16 height 7
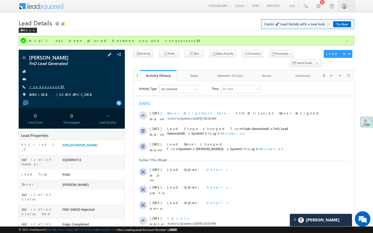
click at [44, 87] on link "+xx-xxxxxxxx59" at bounding box center [47, 86] width 36 height 4
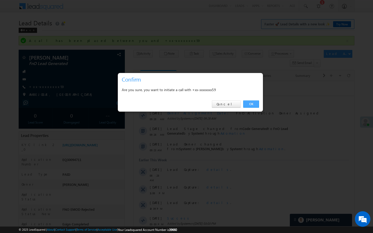
click at [249, 107] on link "OK" at bounding box center [251, 103] width 16 height 7
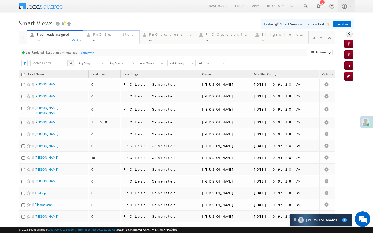
click at [95, 41] on div "..." at bounding box center [114, 40] width 43 height 4
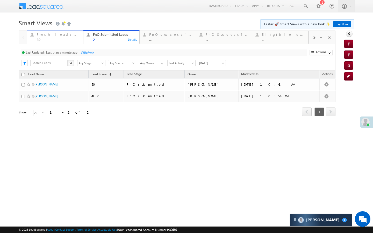
drag, startPoint x: 80, startPoint y: 34, endPoint x: 88, endPoint y: 47, distance: 15.4
click at [80, 34] on div "Fresh leads assigned" at bounding box center [58, 34] width 43 height 4
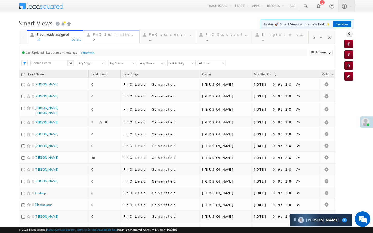
click at [107, 43] on link "FnO Submittted Leads 2 Details" at bounding box center [111, 37] width 56 height 14
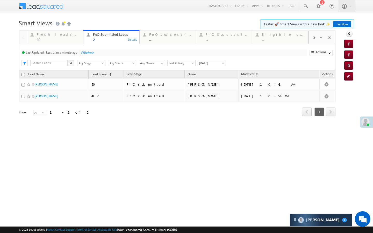
click at [85, 52] on div "Refresh" at bounding box center [89, 53] width 10 height 4
click at [157, 42] on link "FnO successful today Leads ... Details" at bounding box center [167, 37] width 56 height 14
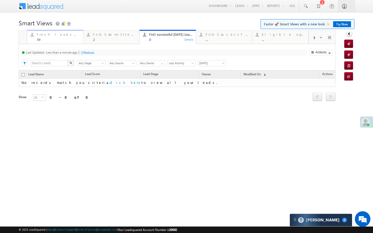
drag, startPoint x: 66, startPoint y: 31, endPoint x: 70, endPoint y: 44, distance: 14.1
click at [66, 31] on link "Fresh leads assigned 39 Details" at bounding box center [55, 37] width 56 height 14
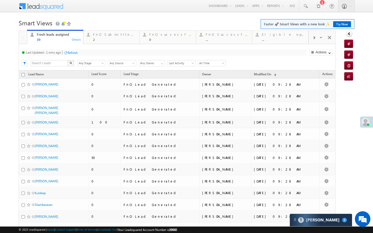
click at [72, 52] on div "Refresh" at bounding box center [73, 53] width 10 height 4
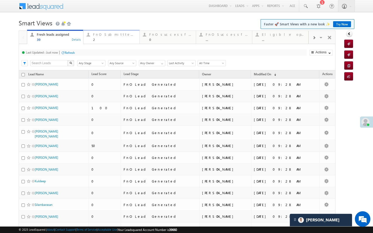
click at [96, 41] on div "2" at bounding box center [114, 40] width 43 height 4
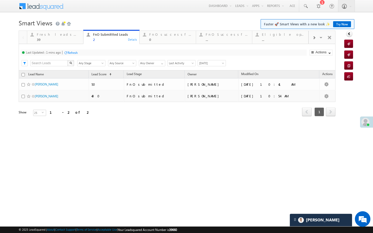
click at [77, 52] on div "Refresh" at bounding box center [73, 53] width 10 height 4
drag, startPoint x: 61, startPoint y: 42, endPoint x: 83, endPoint y: 54, distance: 24.6
click at [61, 42] on link "Fresh leads assigned 39 Details" at bounding box center [55, 37] width 56 height 14
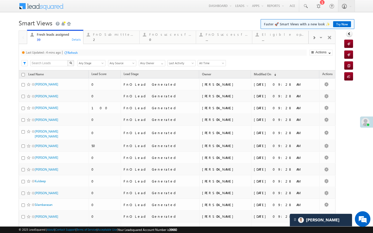
click at [77, 52] on div "Refresh" at bounding box center [73, 53] width 10 height 4
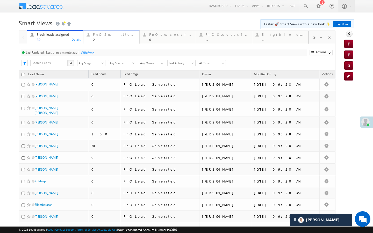
click at [103, 43] on link "FnO Submittted Leads 2 Details" at bounding box center [111, 37] width 56 height 14
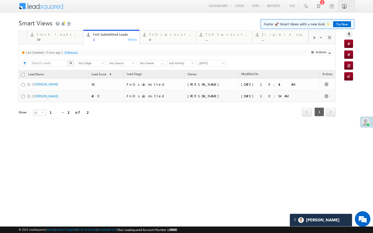
click at [75, 53] on div "Refresh" at bounding box center [73, 53] width 10 height 4
click at [91, 52] on div "Refresh" at bounding box center [89, 53] width 10 height 4
click at [72, 52] on div "Refresh" at bounding box center [70, 53] width 10 height 4
click at [86, 49] on div "Last Updated : Less than a minute ago Refresh Refreshing... Search X Lead Stage…" at bounding box center [177, 57] width 317 height 26
click at [87, 50] on div "Refresh" at bounding box center [87, 52] width 14 height 5
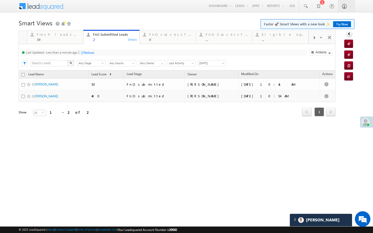
click at [85, 50] on div "Refresh" at bounding box center [87, 52] width 14 height 5
click at [83, 52] on div at bounding box center [82, 53] width 4 height 4
click at [305, 6] on span at bounding box center [305, 6] width 5 height 5
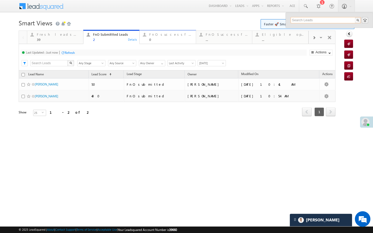
click at [147, 38] on div "FnO successful today Leads 0 Details" at bounding box center [167, 36] width 55 height 10
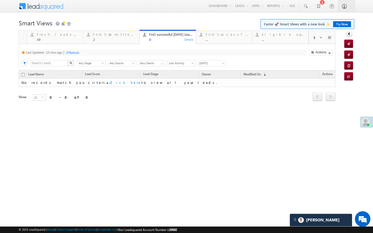
click at [77, 53] on div "Refresh" at bounding box center [74, 53] width 10 height 4
click at [305, 8] on span at bounding box center [305, 6] width 5 height 5
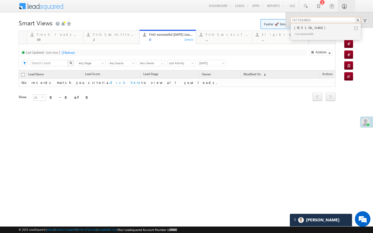
type input "7477533863"
click at [355, 28] on link at bounding box center [356, 28] width 4 height 4
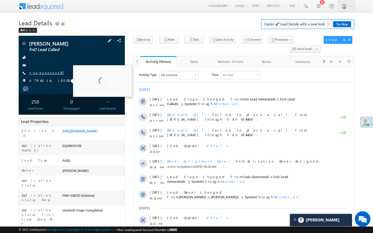
click at [46, 74] on link "+xx-xxxxxxxx67" at bounding box center [46, 72] width 35 height 4
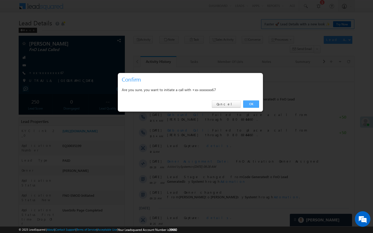
click at [253, 106] on link "OK" at bounding box center [251, 103] width 16 height 7
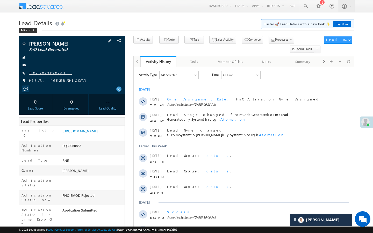
click at [44, 75] on link "+xx-xxxxxxxx81" at bounding box center [50, 72] width 43 height 4
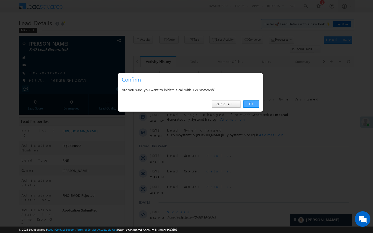
click at [250, 106] on link "OK" at bounding box center [251, 103] width 16 height 7
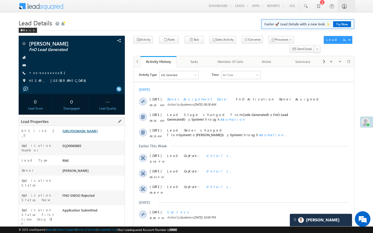
click at [98, 133] on link "[URL][DOMAIN_NAME]" at bounding box center [79, 131] width 35 height 4
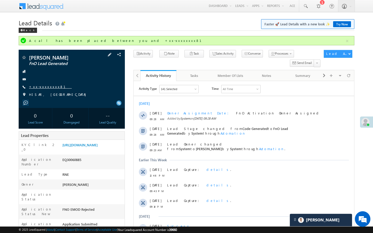
click at [43, 84] on link "+xx-xxxxxxxx81" at bounding box center [50, 86] width 43 height 4
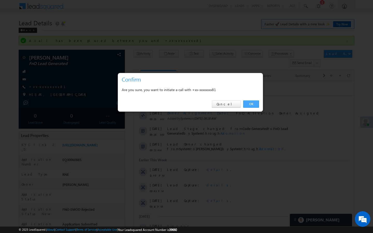
click at [247, 104] on link "OK" at bounding box center [251, 103] width 16 height 7
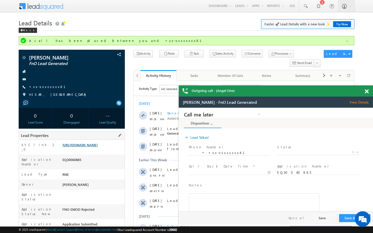
click at [98, 147] on link "[URL][DOMAIN_NAME]" at bounding box center [79, 145] width 35 height 4
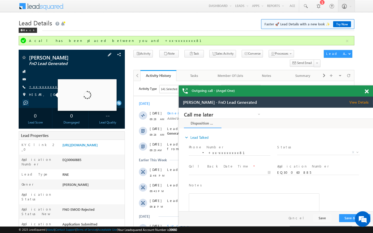
click at [47, 88] on link "+xx-xxxxxxxx81" at bounding box center [50, 86] width 43 height 4
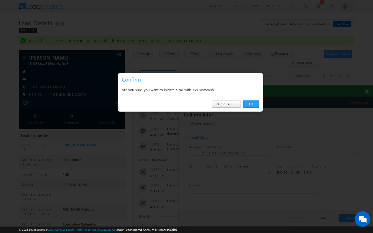
click at [262, 106] on div "OK Cancel" at bounding box center [190, 104] width 145 height 15
click at [255, 106] on link "OK" at bounding box center [251, 103] width 16 height 7
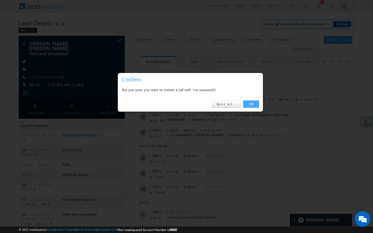
drag, startPoint x: 249, startPoint y: 105, endPoint x: 89, endPoint y: 60, distance: 165.8
click at [249, 105] on link "OK" at bounding box center [251, 103] width 16 height 7
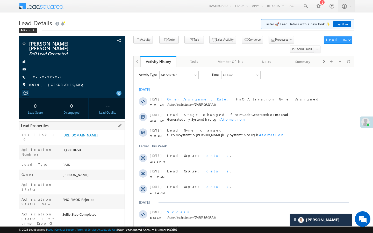
click at [119, 146] on div "Application Number EQ30010724" at bounding box center [72, 152] width 106 height 15
click at [109, 124] on div "Lead Properties" at bounding box center [72, 125] width 106 height 9
click at [98, 137] on link "https://angelbroking1-pk3em7sa.customui-test.leadsquared.com?leadId=2a48eca8-cf…" at bounding box center [79, 135] width 35 height 4
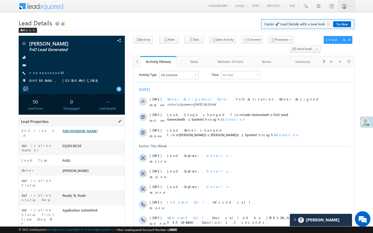
click at [98, 133] on link "[URL][DOMAIN_NAME]" at bounding box center [79, 131] width 35 height 4
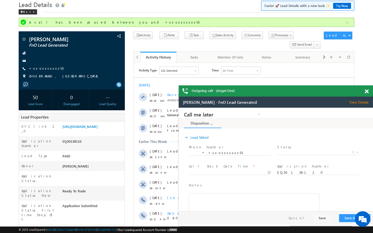
scroll to position [21, 0]
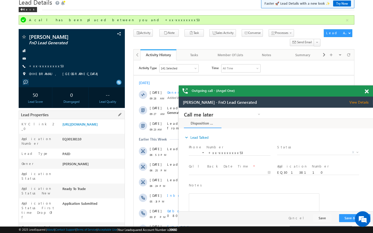
drag, startPoint x: 62, startPoint y: 214, endPoint x: 111, endPoint y: 213, distance: 49.7
click at [111, 225] on div "AABY798887" at bounding box center [92, 228] width 63 height 7
copy div "AABY798887"
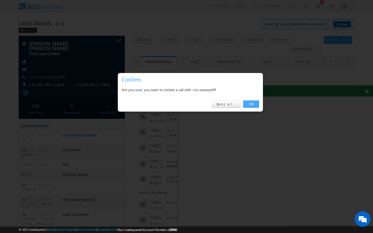
click at [257, 104] on link "OK" at bounding box center [251, 103] width 16 height 7
